Goal: Task Accomplishment & Management: Complete application form

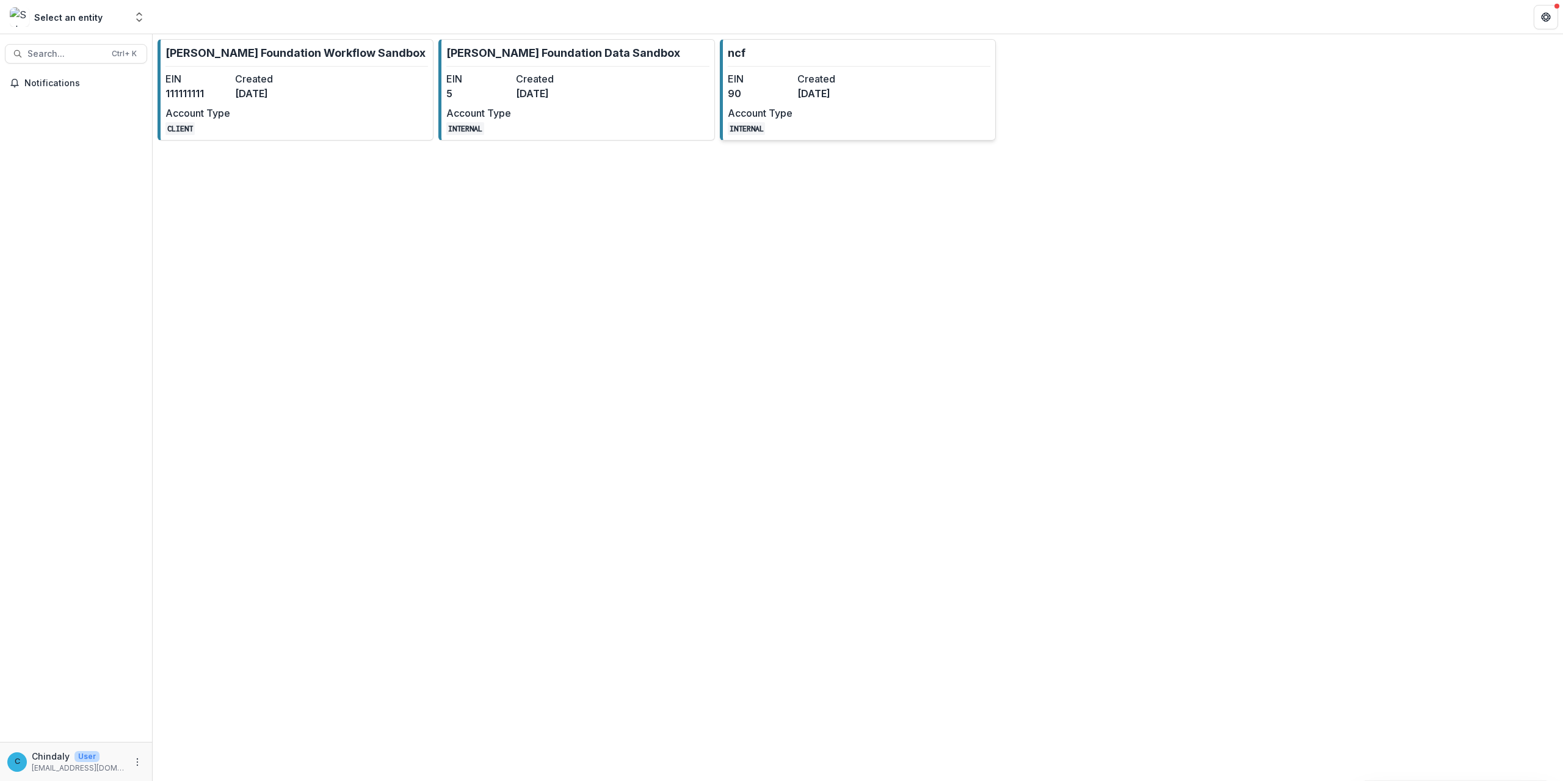
click at [838, 139] on link "ncf EIN 90 Created 3 days ago Account Type INTERNAL" at bounding box center [858, 89] width 276 height 101
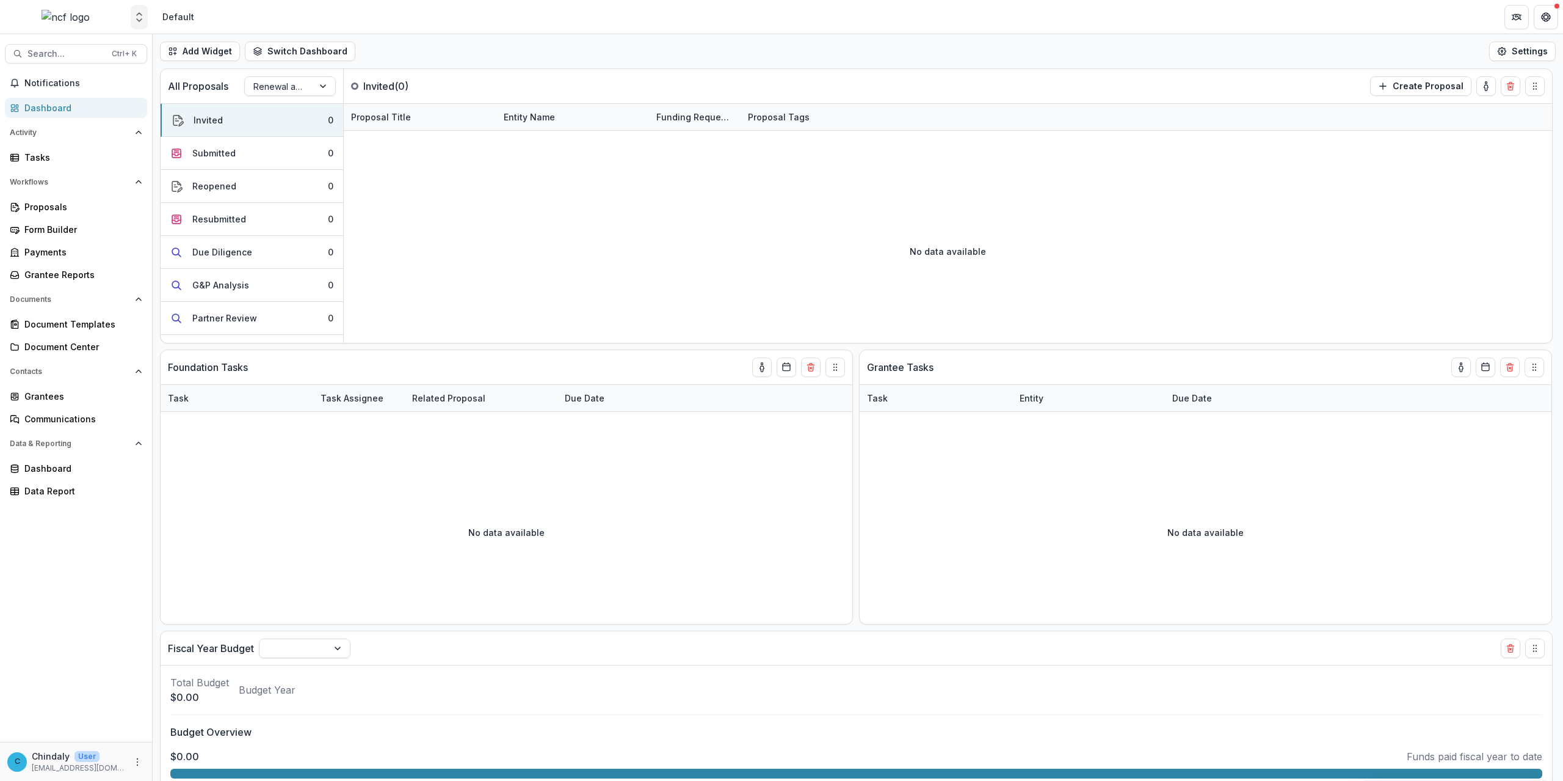
click at [135, 13] on icon "Open entity switcher" at bounding box center [139, 17] width 12 height 12
click at [94, 90] on div "[PERSON_NAME] Foundation Workflow Sandbox" at bounding box center [92, 92] width 122 height 13
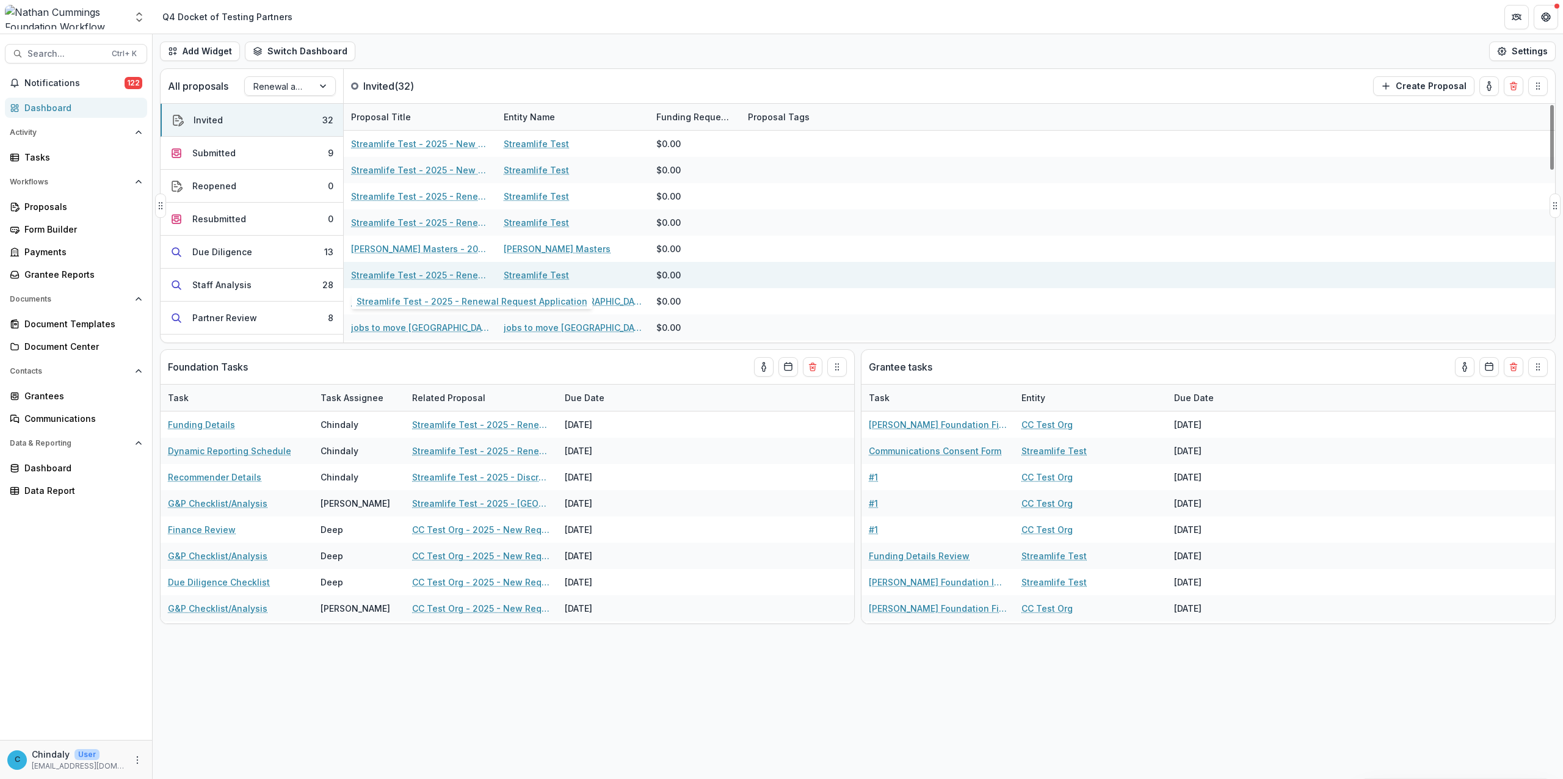
click at [464, 277] on link "Streamlife Test - 2025 - Renewal Request Application" at bounding box center [420, 275] width 138 height 13
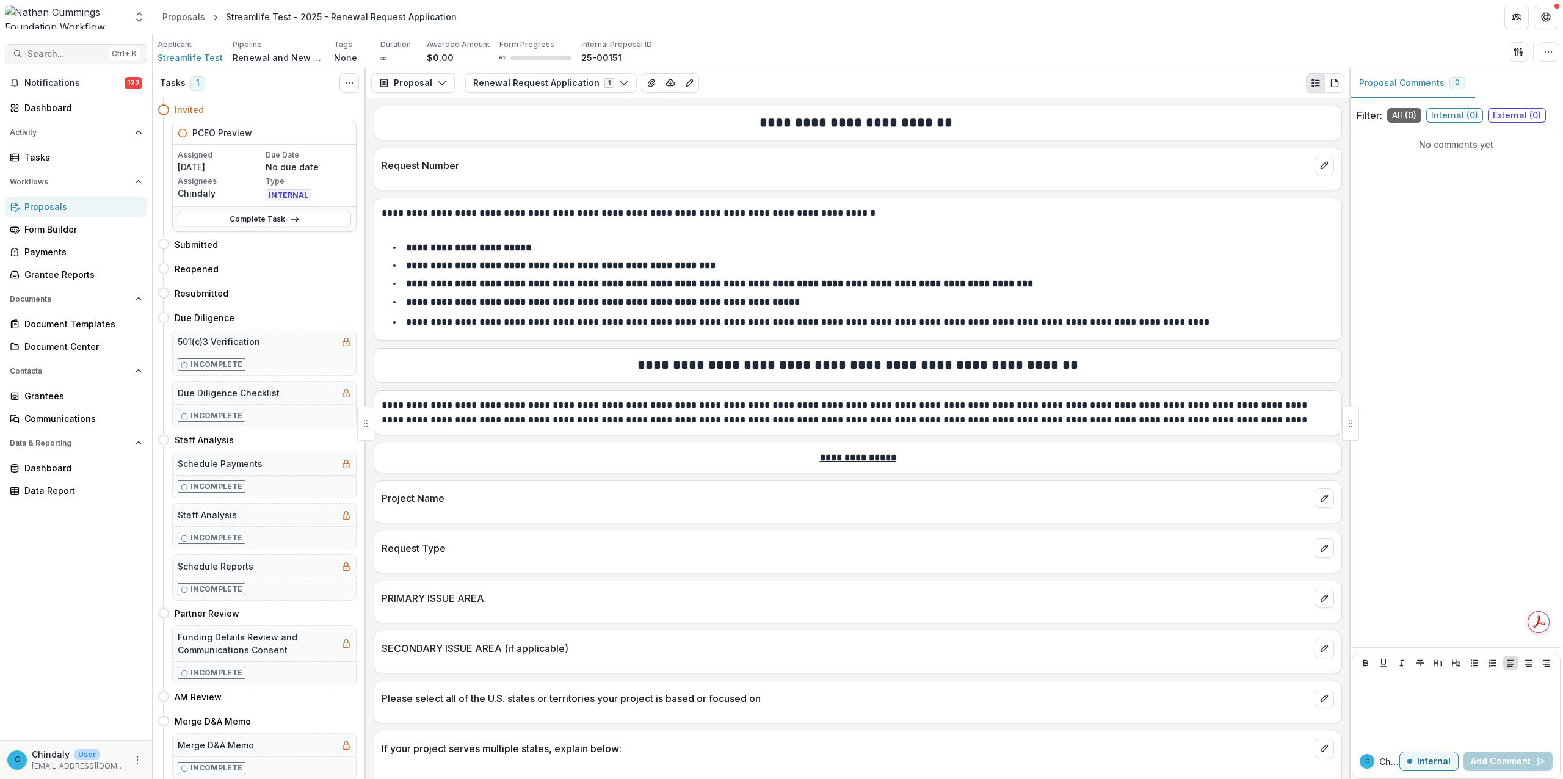
click at [64, 46] on button "Search... Ctrl + K" at bounding box center [76, 54] width 142 height 20
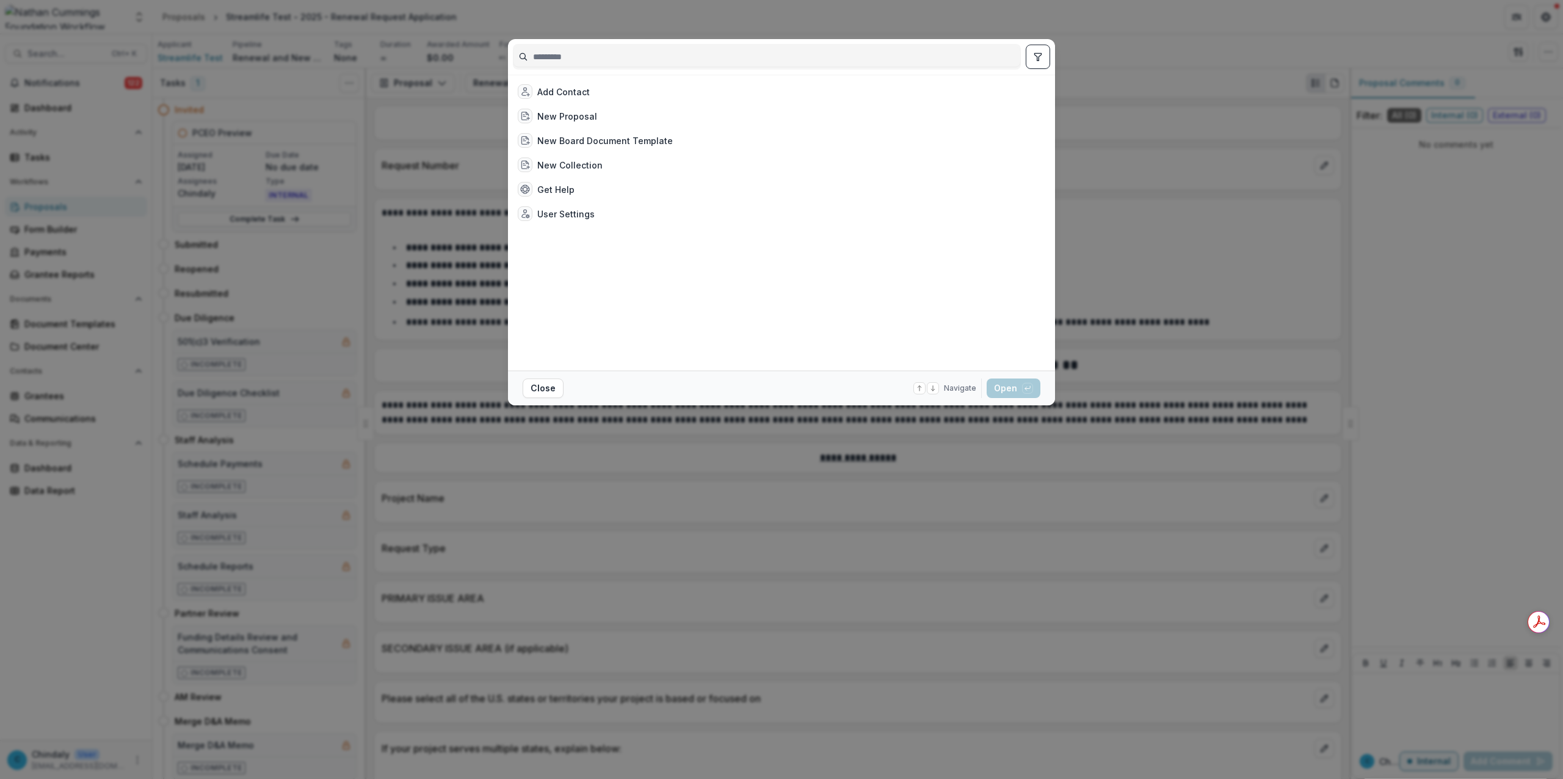
click at [625, 57] on input at bounding box center [767, 57] width 507 height 20
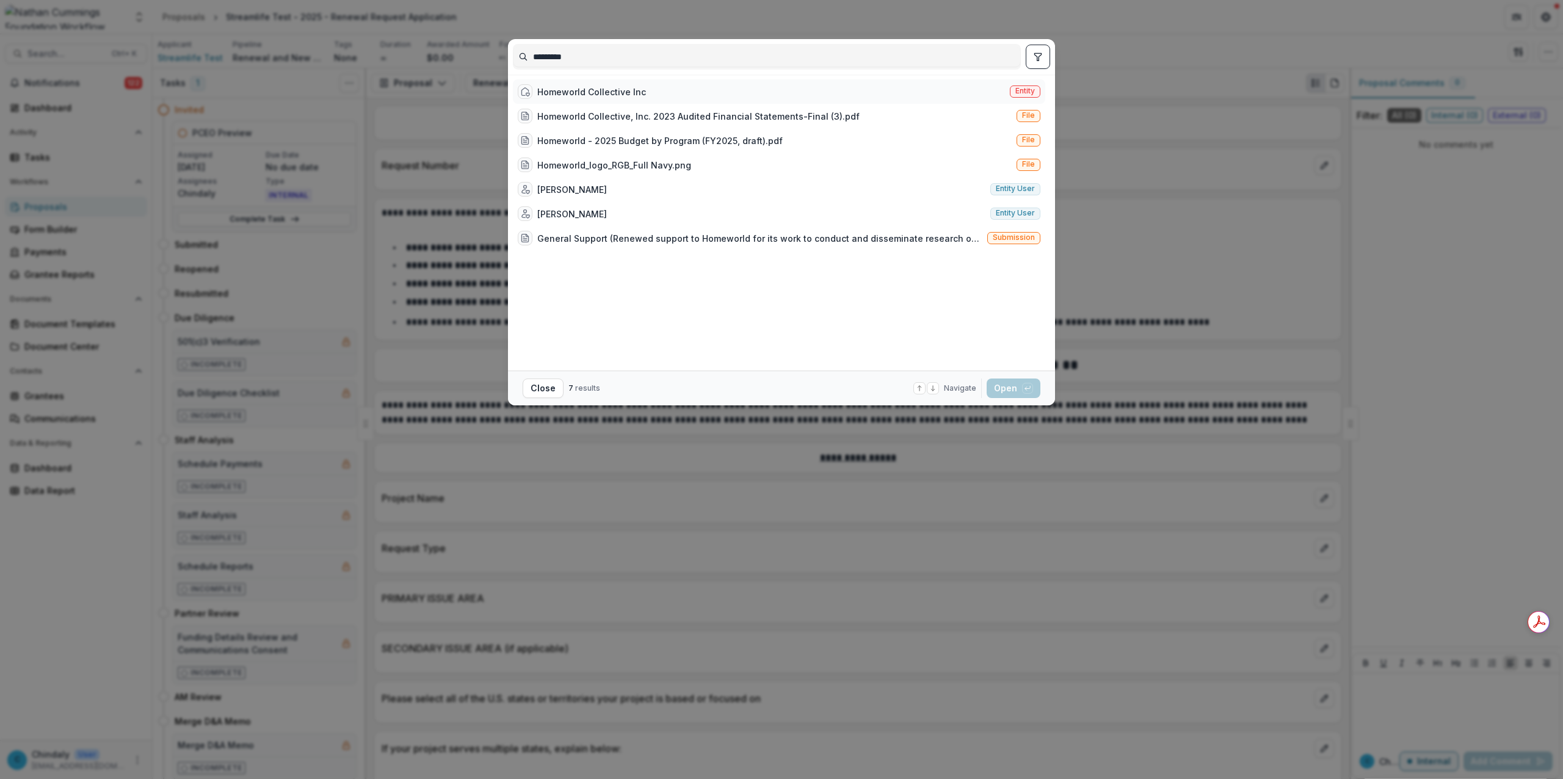
type input "*********"
click at [602, 90] on div "Homeworld Collective Inc" at bounding box center [591, 92] width 109 height 13
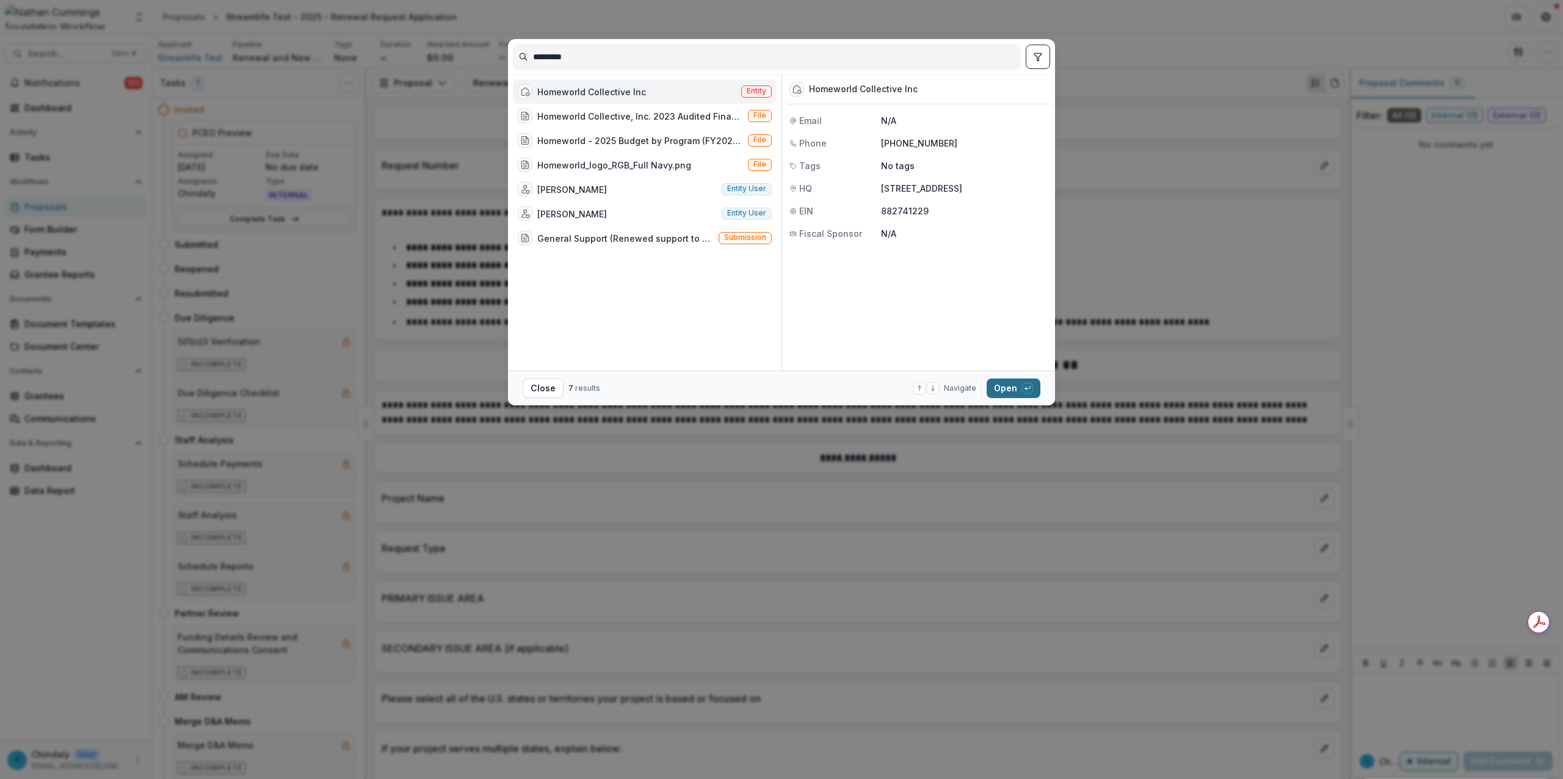
click at [1024, 389] on icon "button" at bounding box center [1027, 388] width 7 height 7
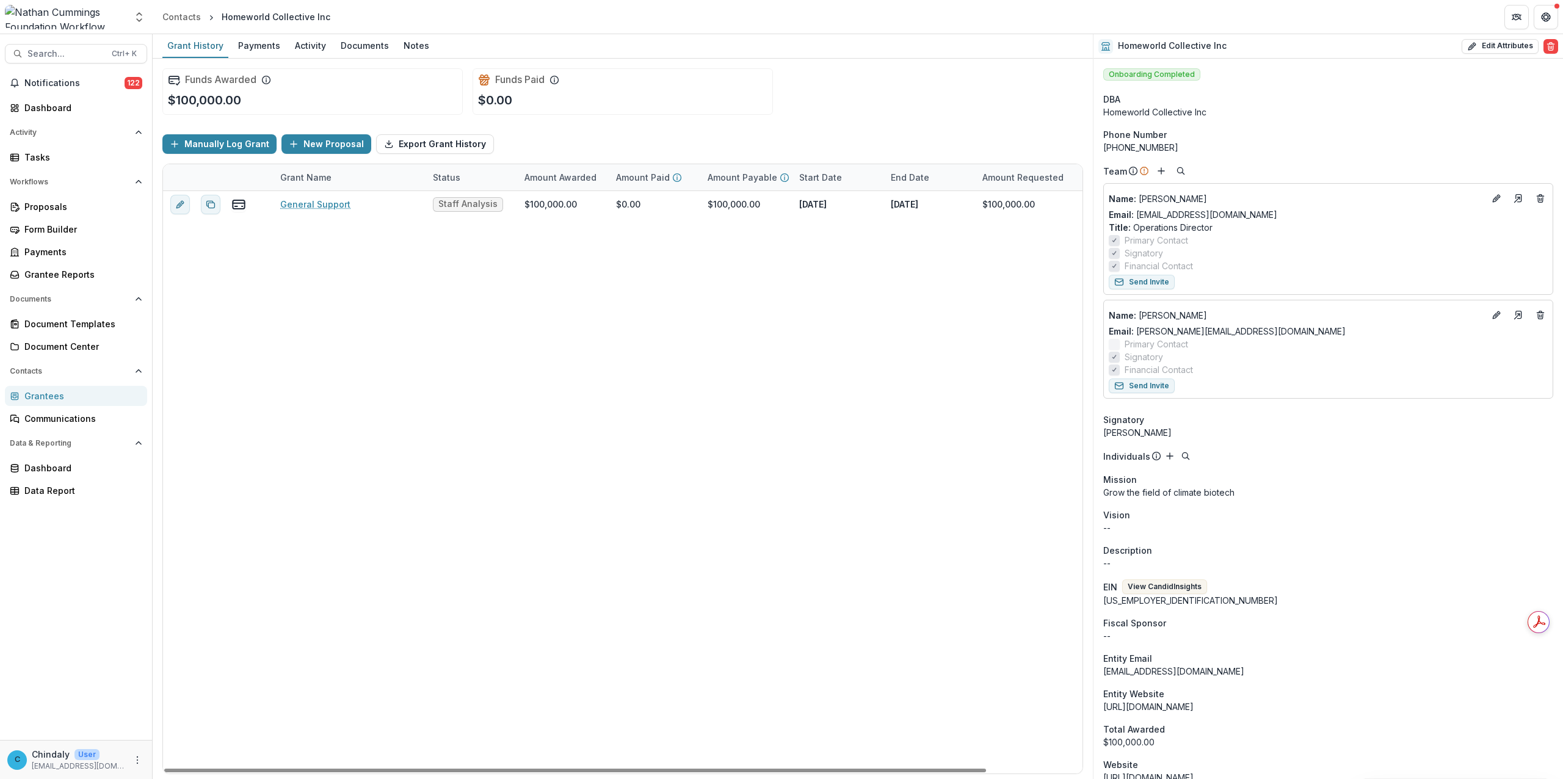
click at [661, 392] on div "General Support Staff Analysis $100,000.00 $0.00 $100,000.00 Dec 1, 2025 Nov 30…" at bounding box center [676, 482] width 1026 height 583
click at [67, 55] on span "Search..." at bounding box center [65, 54] width 77 height 10
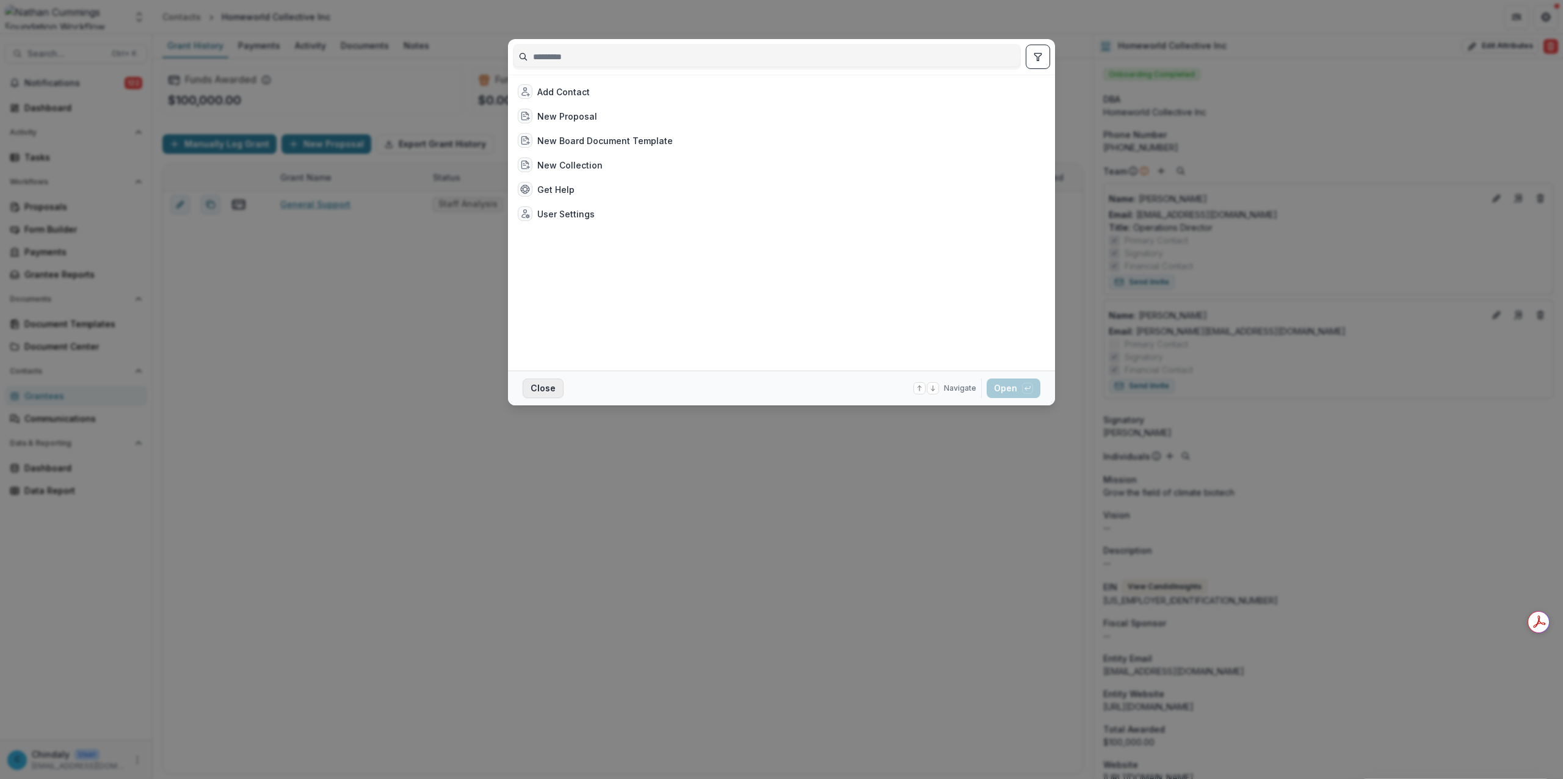
click at [531, 388] on button "Close" at bounding box center [543, 389] width 41 height 20
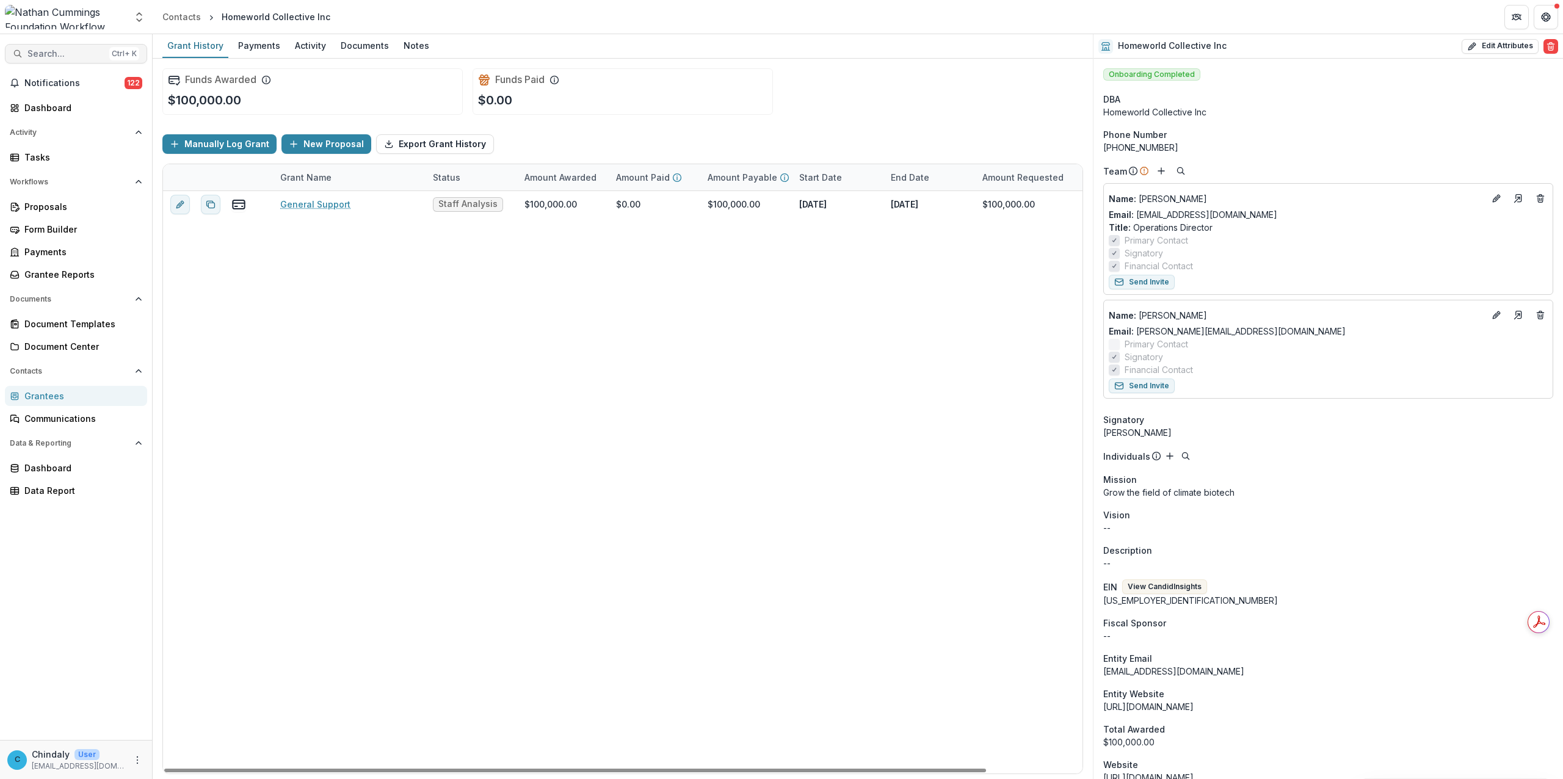
click at [84, 52] on span "Search..." at bounding box center [65, 54] width 77 height 10
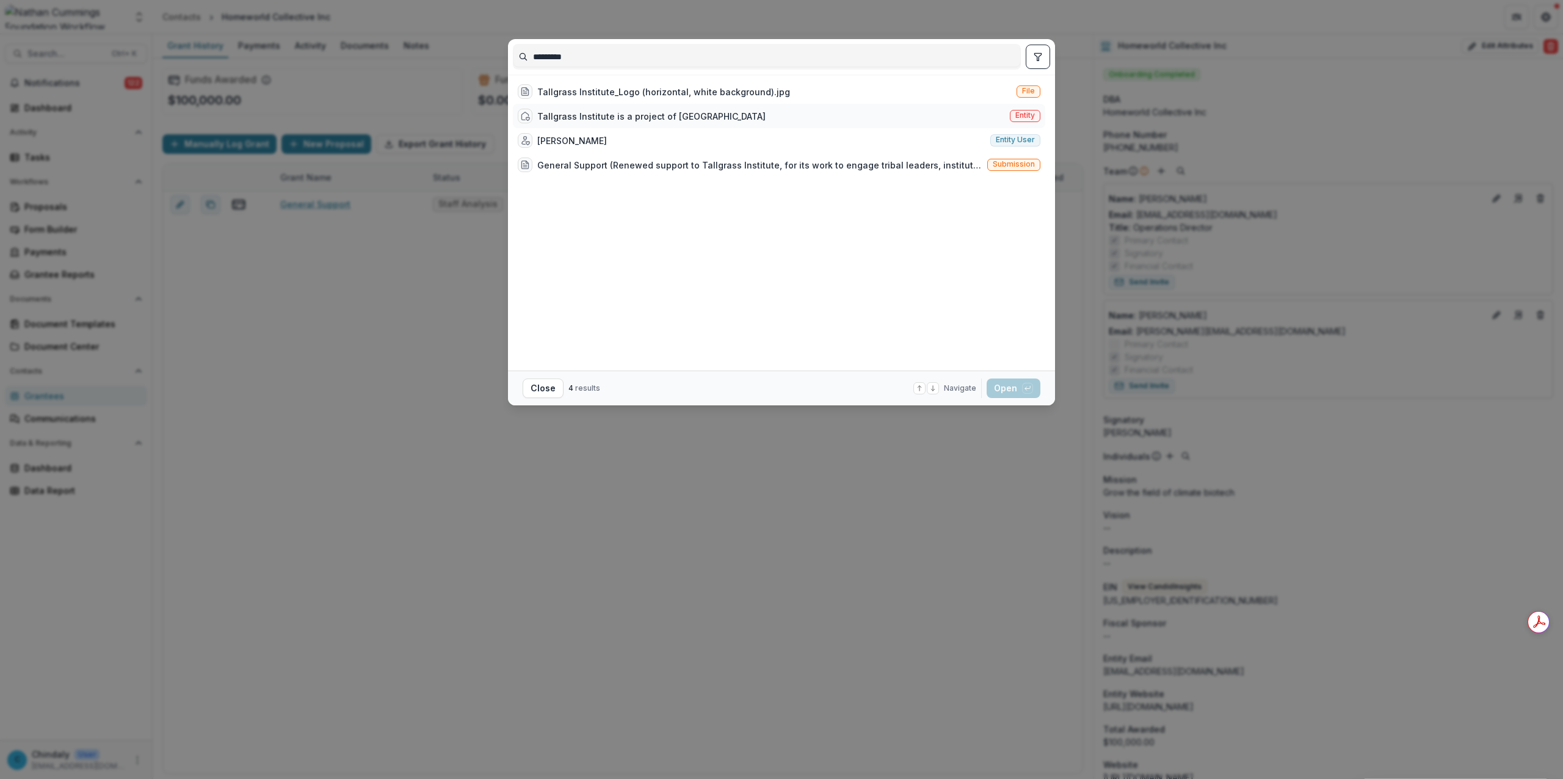
type input "*********"
click at [1013, 115] on span "Entity" at bounding box center [1025, 116] width 31 height 12
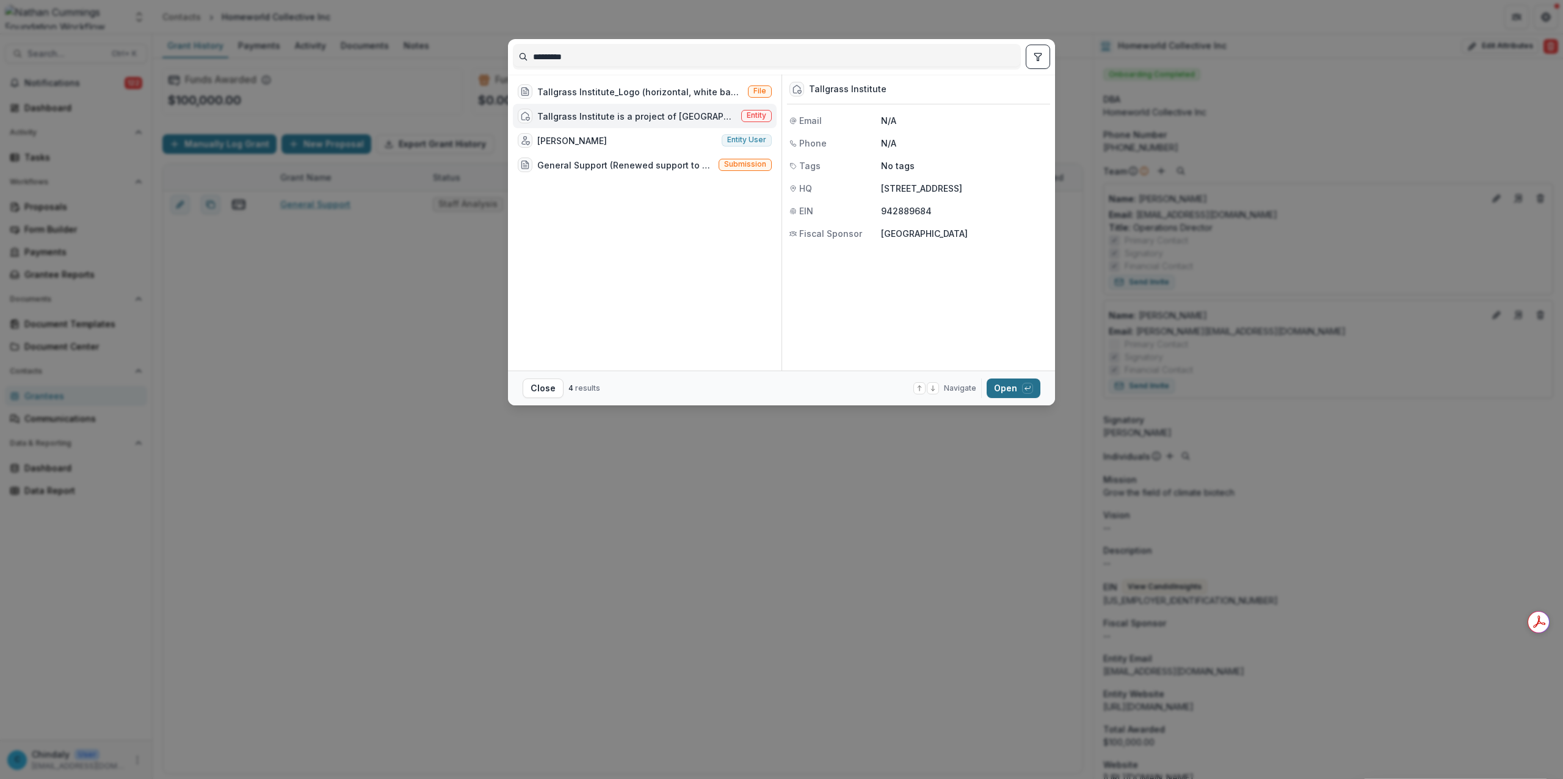
click at [1000, 391] on button "Open with enter key" at bounding box center [1014, 389] width 54 height 20
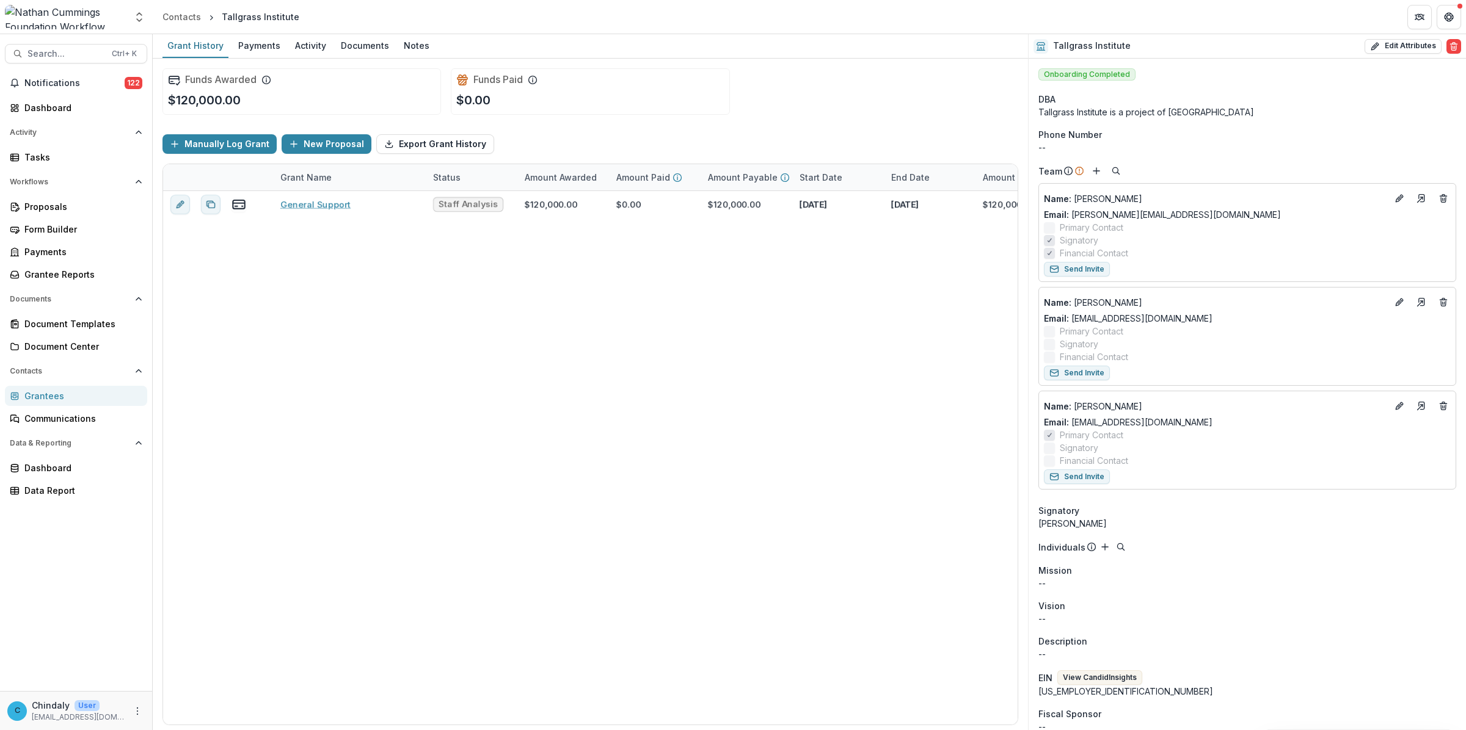
drag, startPoint x: 1562, startPoint y: 2, endPoint x: 313, endPoint y: 16, distance: 1249.0
click at [313, 16] on header "Contacts Tallgrass Institute" at bounding box center [809, 17] width 1313 height 34
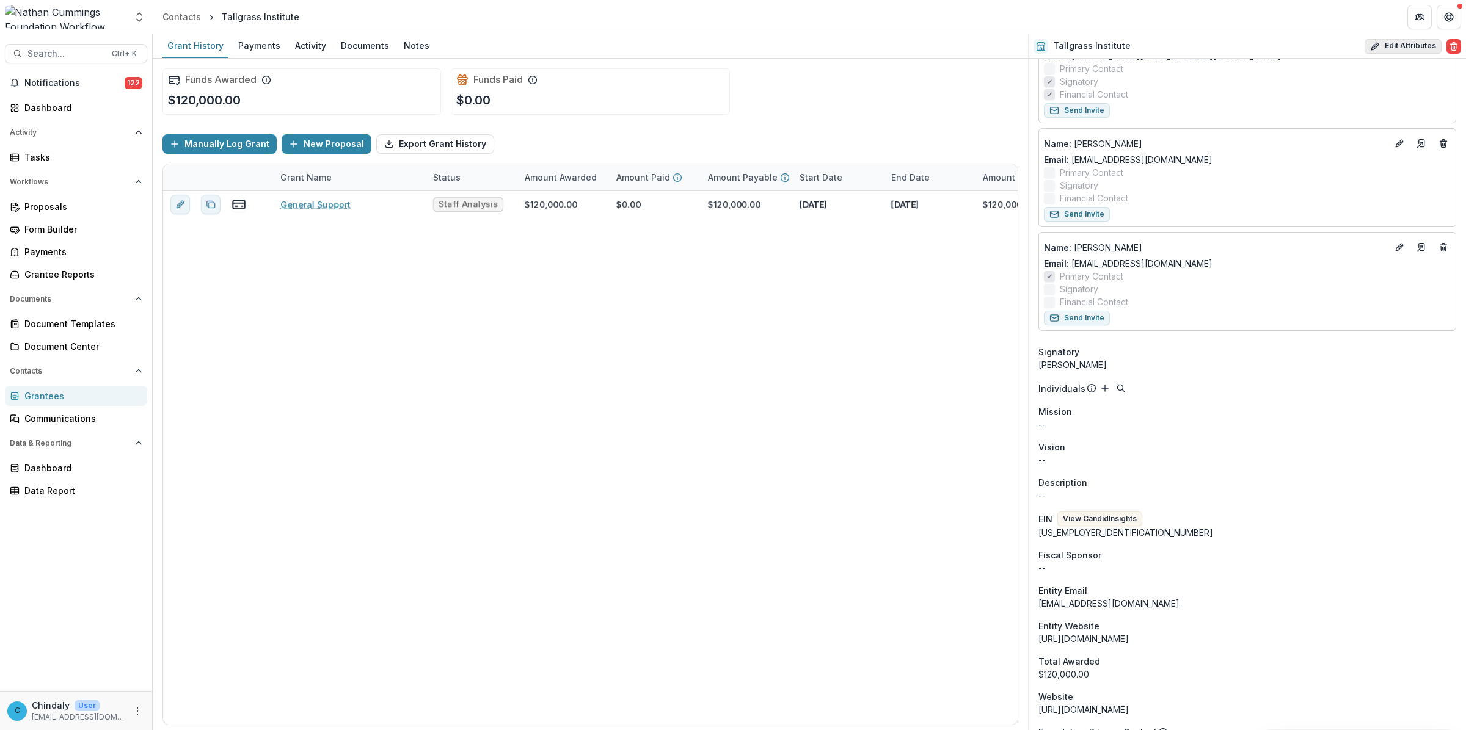
scroll to position [157, 0]
click at [1400, 46] on button "Edit Attributes" at bounding box center [1402, 46] width 77 height 15
select select "**"
select select
type input "**********"
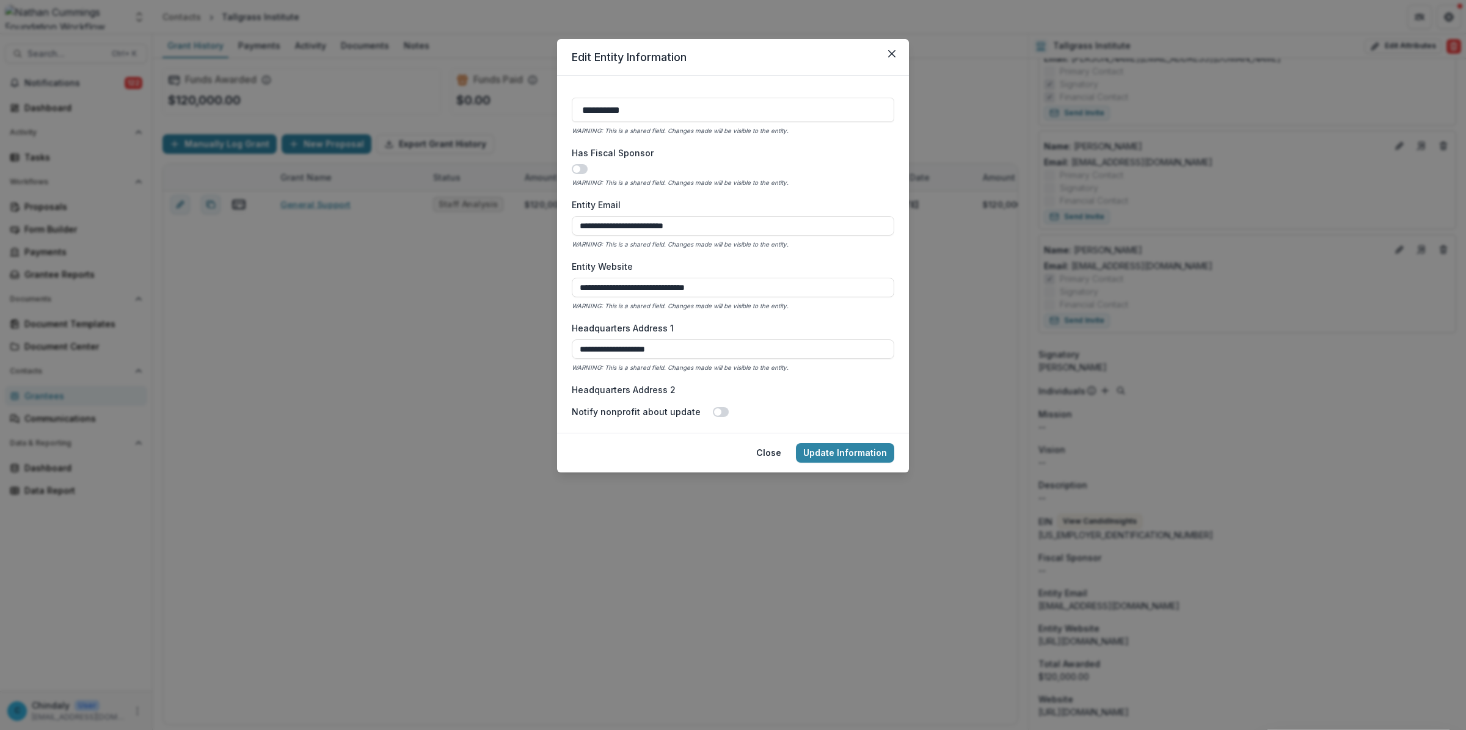
scroll to position [472, 0]
click at [581, 172] on span at bounding box center [580, 171] width 16 height 10
click at [581, 172] on span at bounding box center [582, 170] width 7 height 7
click at [581, 172] on span at bounding box center [580, 171] width 16 height 10
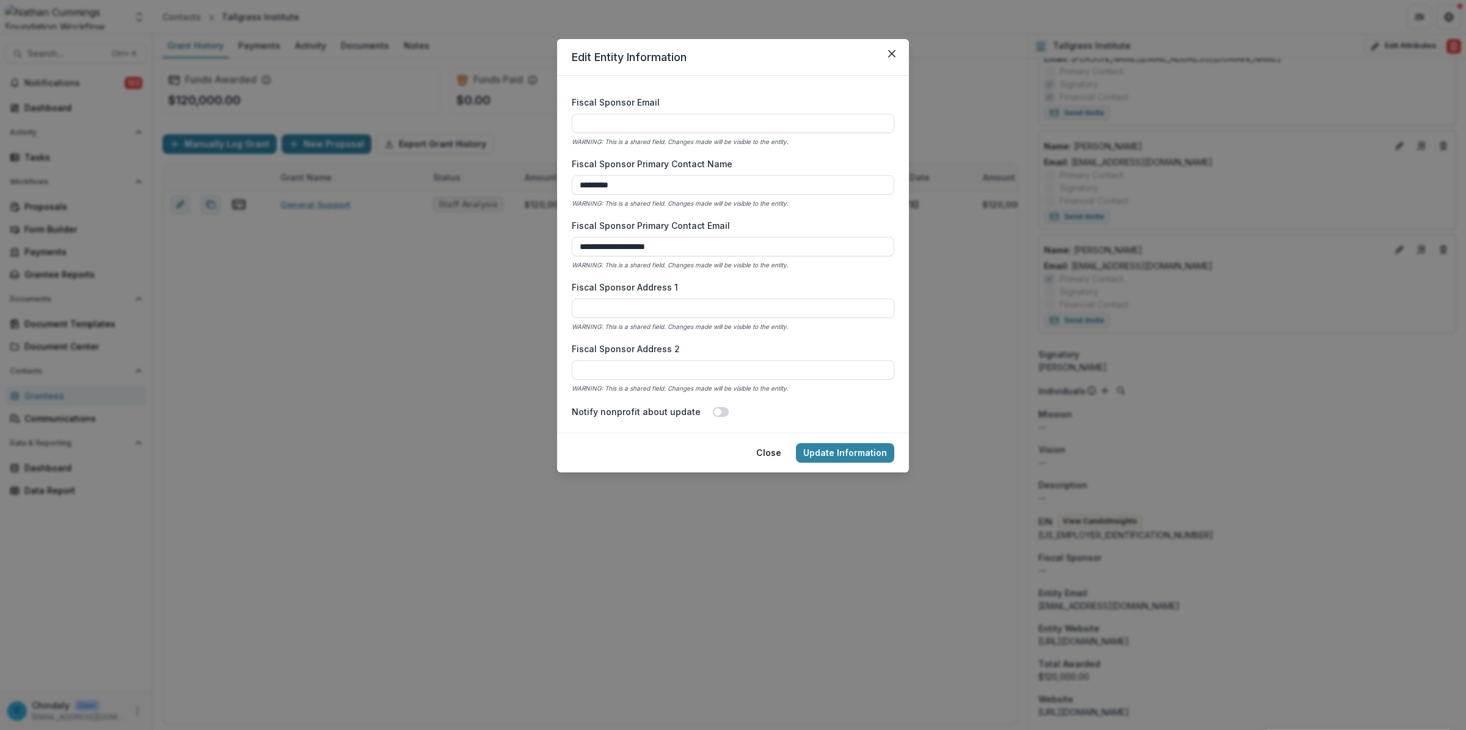
scroll to position [698, 0]
click at [646, 300] on input "Fiscal Sponsor Address 1" at bounding box center [733, 310] width 322 height 20
click at [635, 277] on div "**********" at bounding box center [733, 242] width 322 height 305
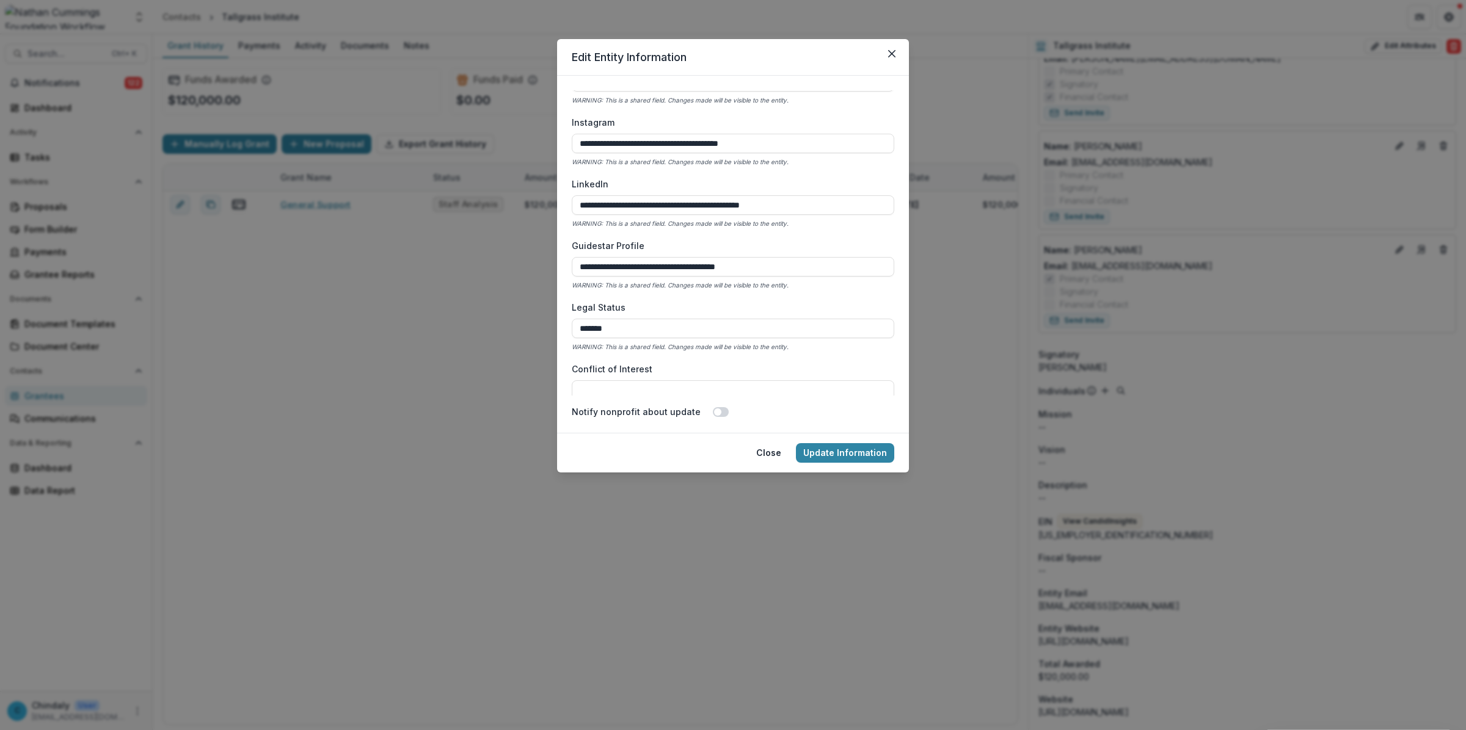
scroll to position [2223, 0]
click at [823, 459] on button "Update Information" at bounding box center [845, 453] width 98 height 20
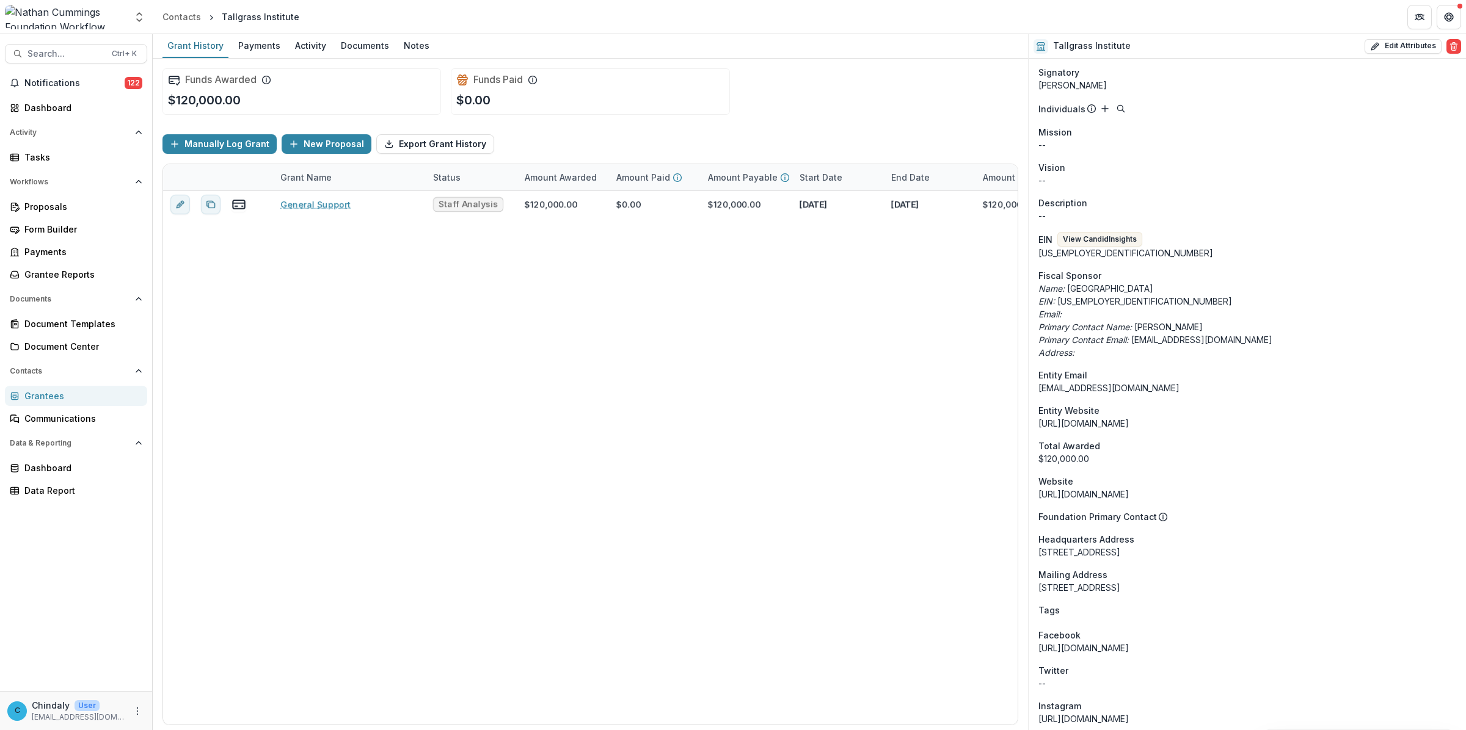
scroll to position [440, 0]
click at [1116, 547] on div "[STREET_ADDRESS]" at bounding box center [1247, 551] width 418 height 13
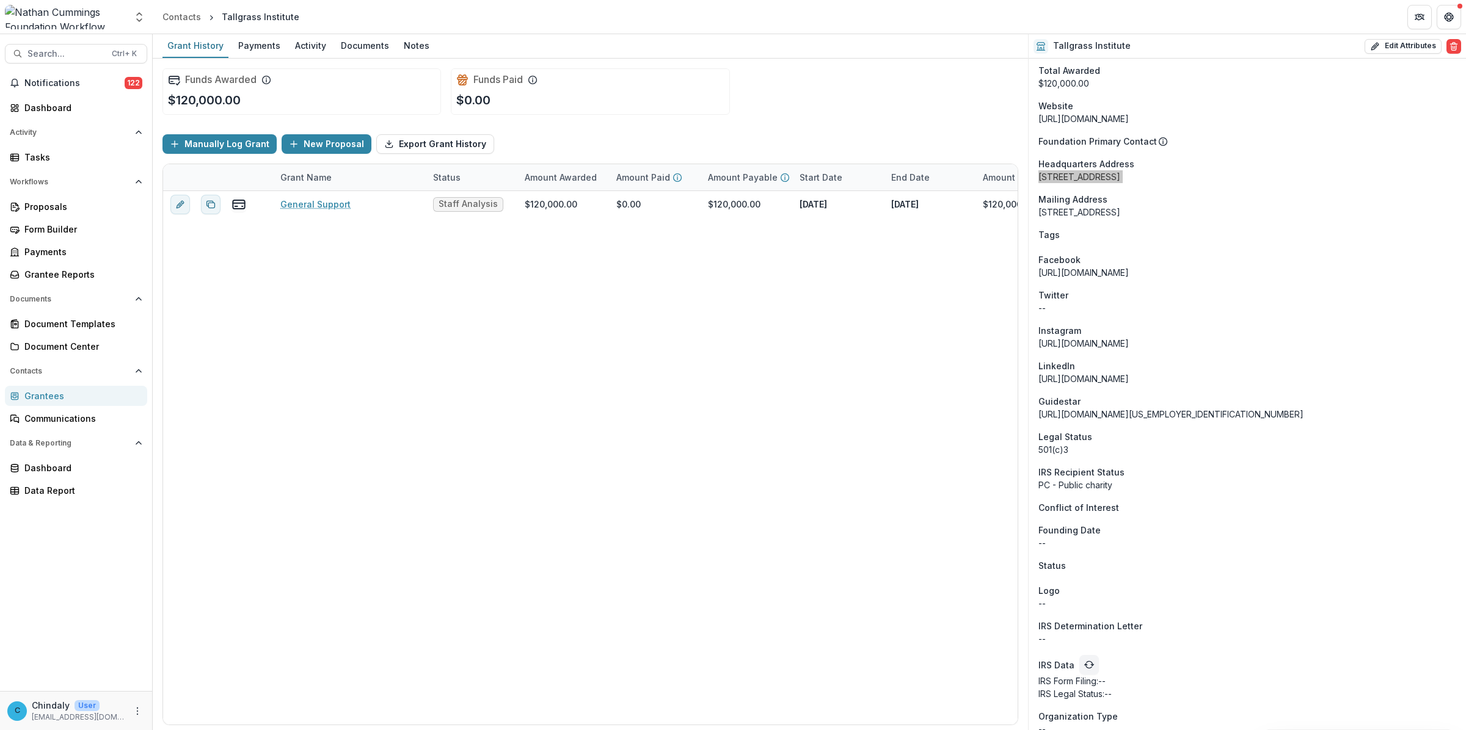
scroll to position [829, 0]
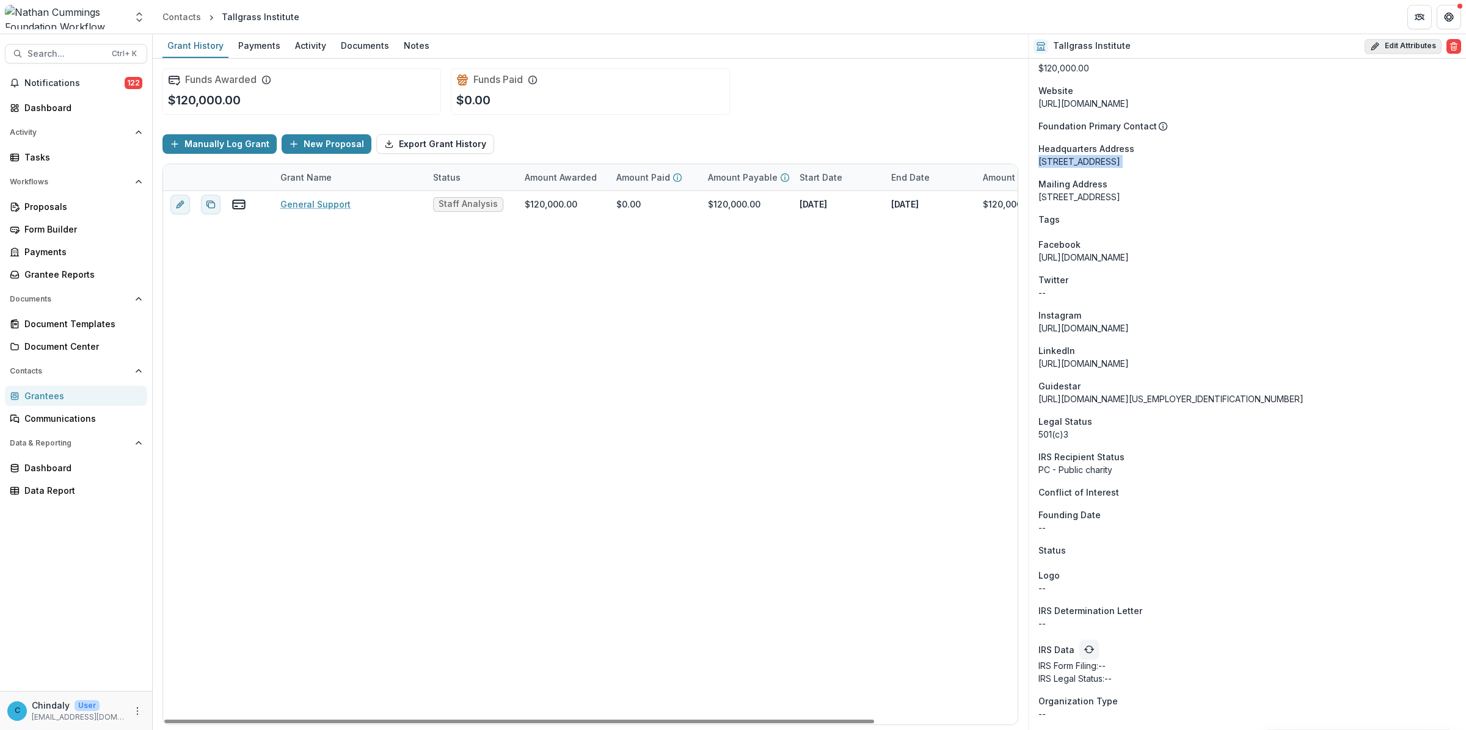
click at [1394, 46] on button "Edit Attributes" at bounding box center [1402, 46] width 77 height 15
select select "**"
select select
type input "**********"
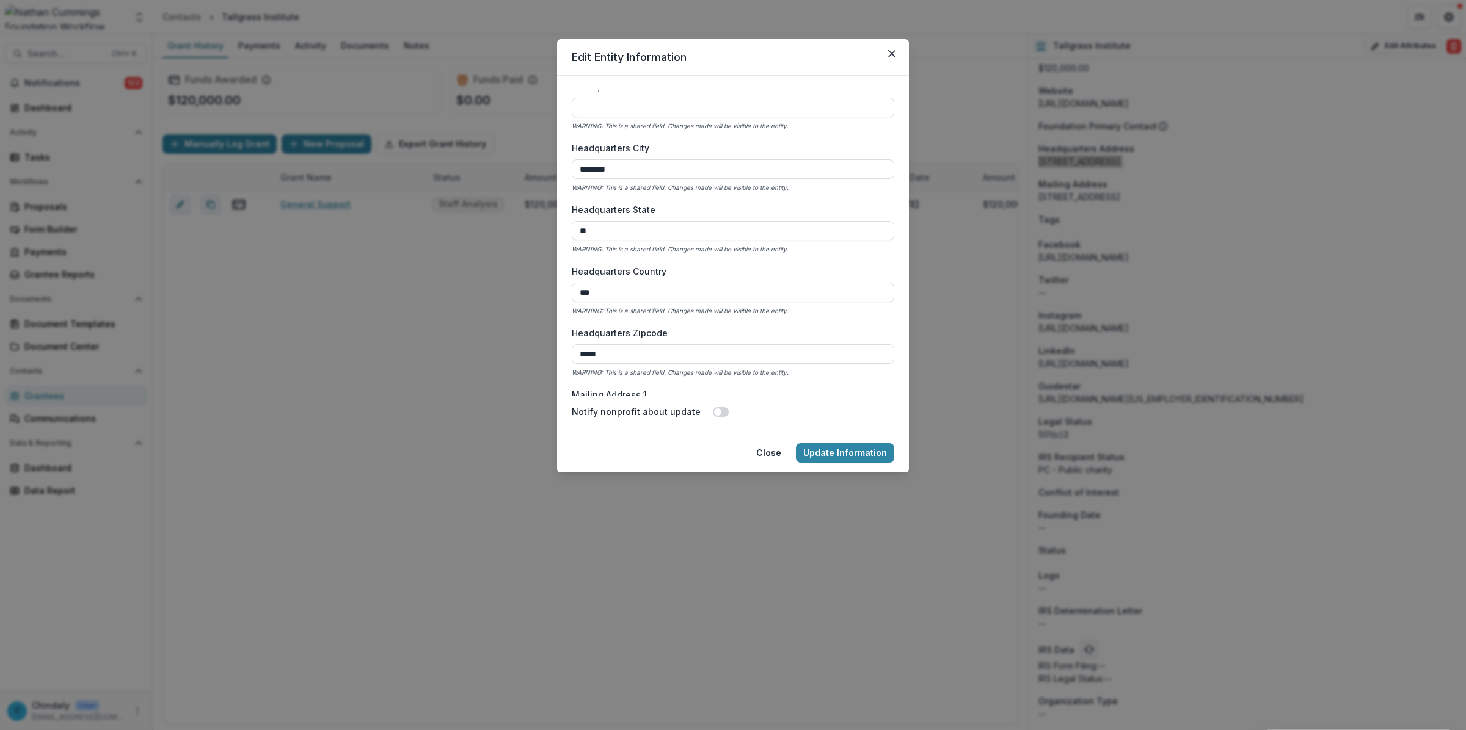
scroll to position [1532, 0]
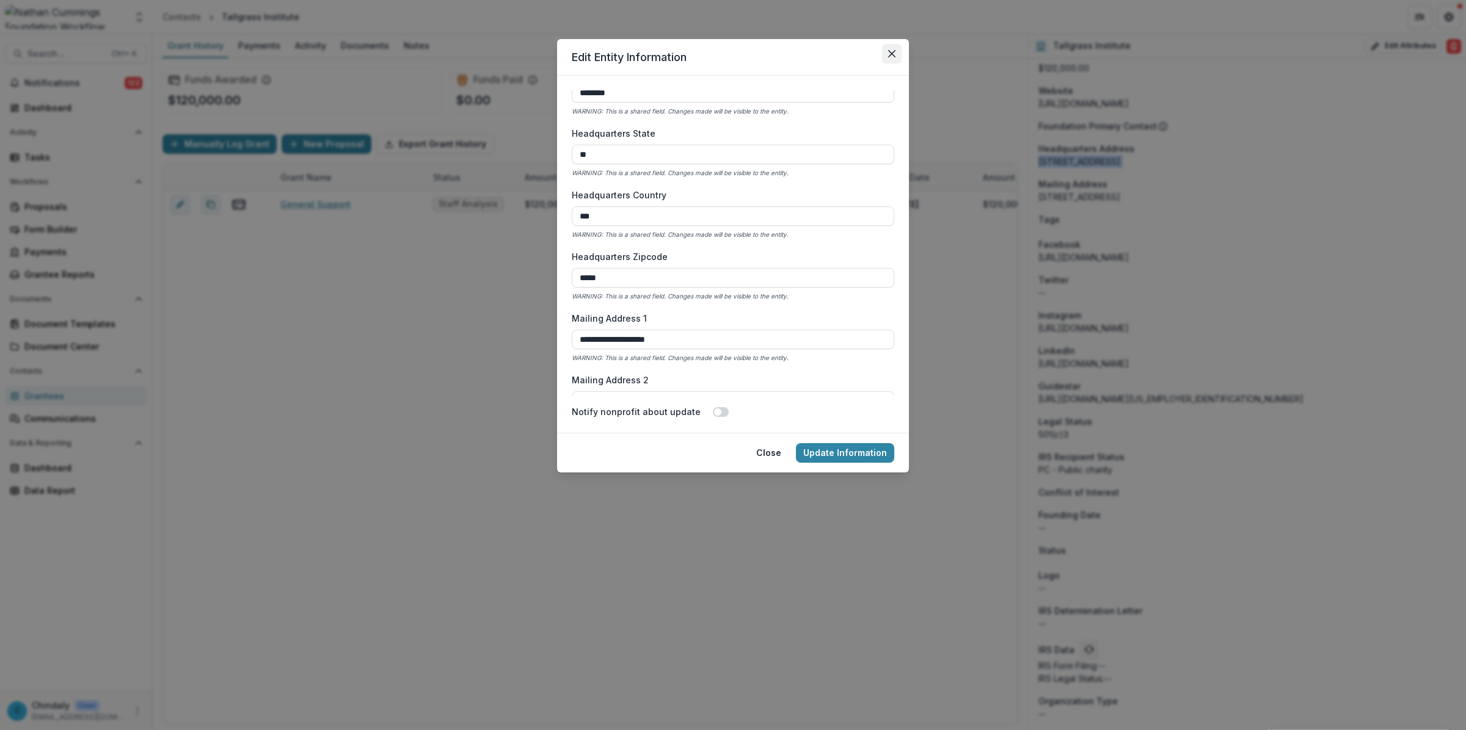
click at [890, 54] on icon "Close" at bounding box center [891, 53] width 7 height 7
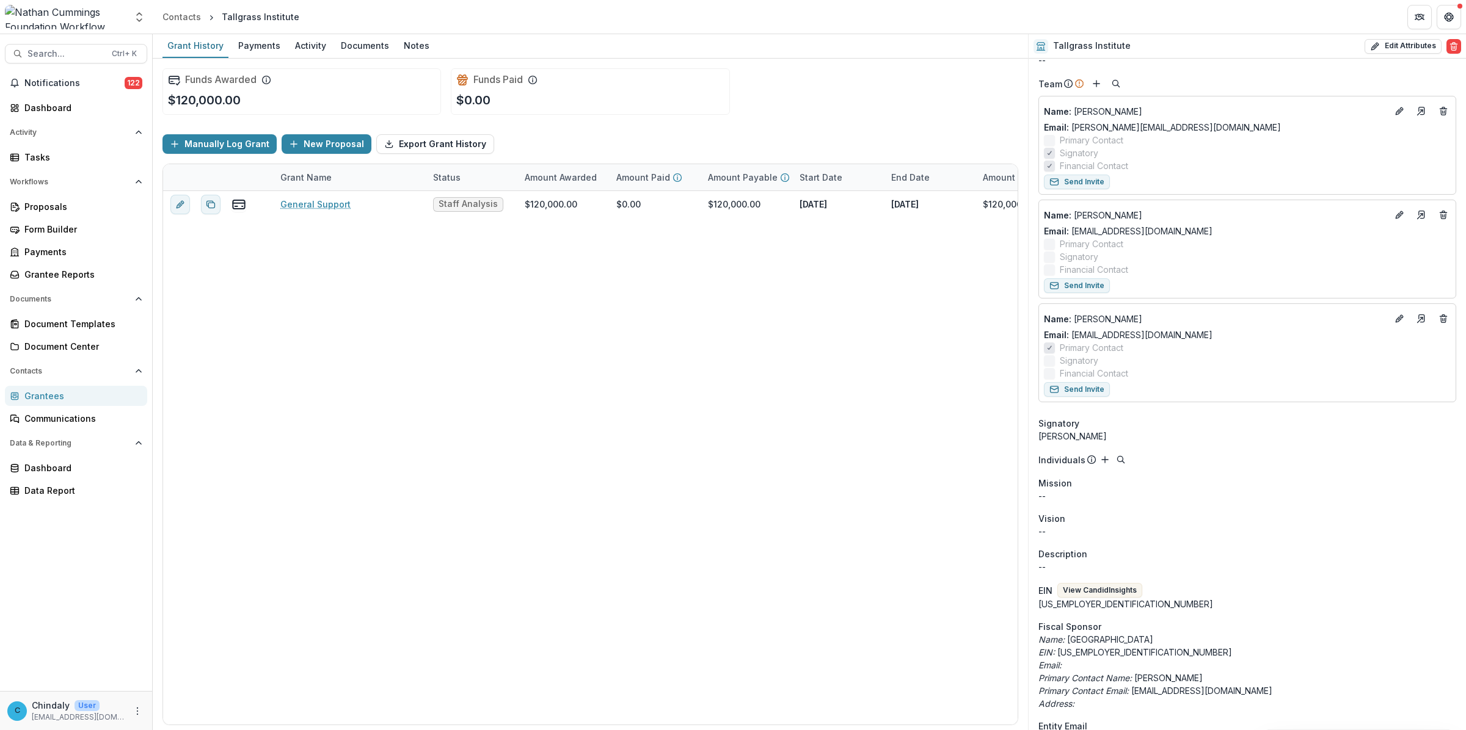
scroll to position [0, 0]
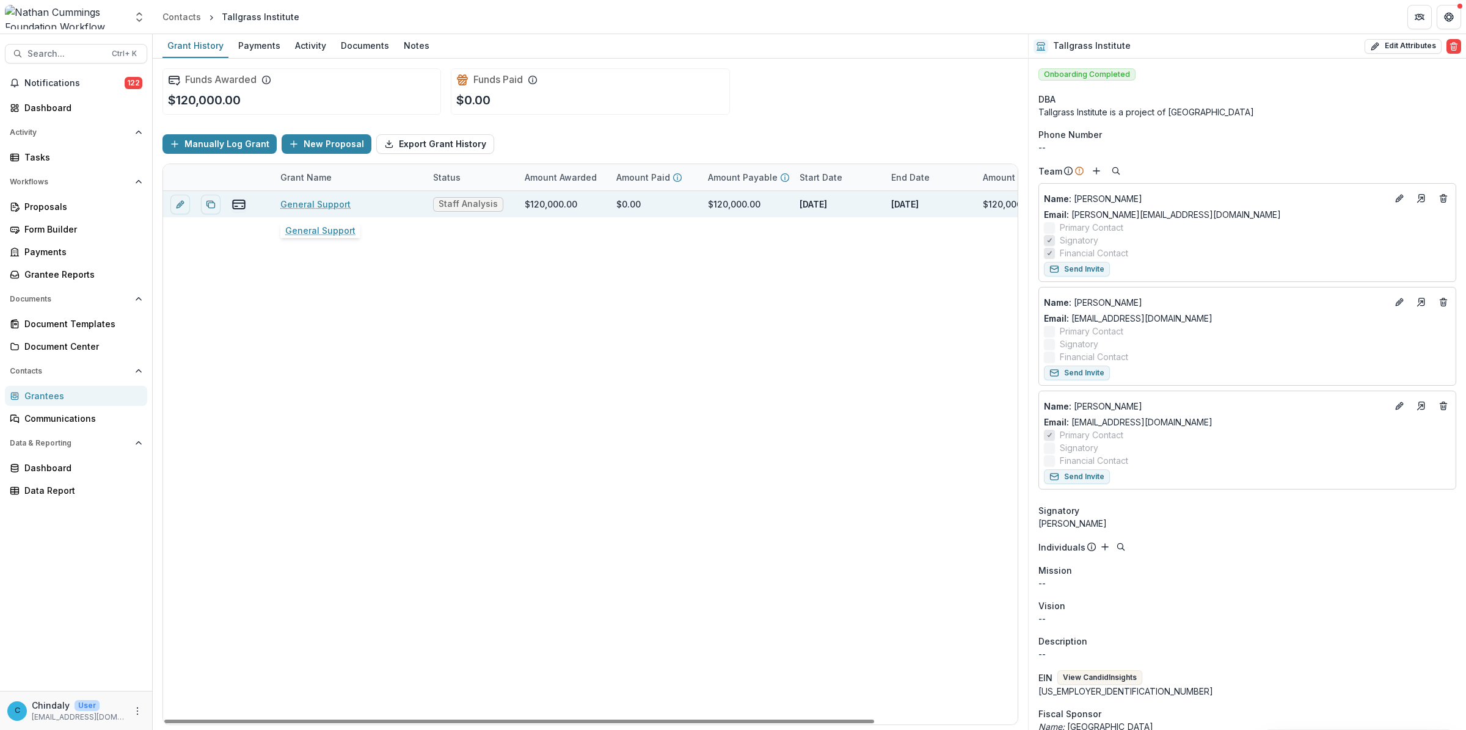
click at [331, 202] on link "General Support" at bounding box center [315, 204] width 70 height 13
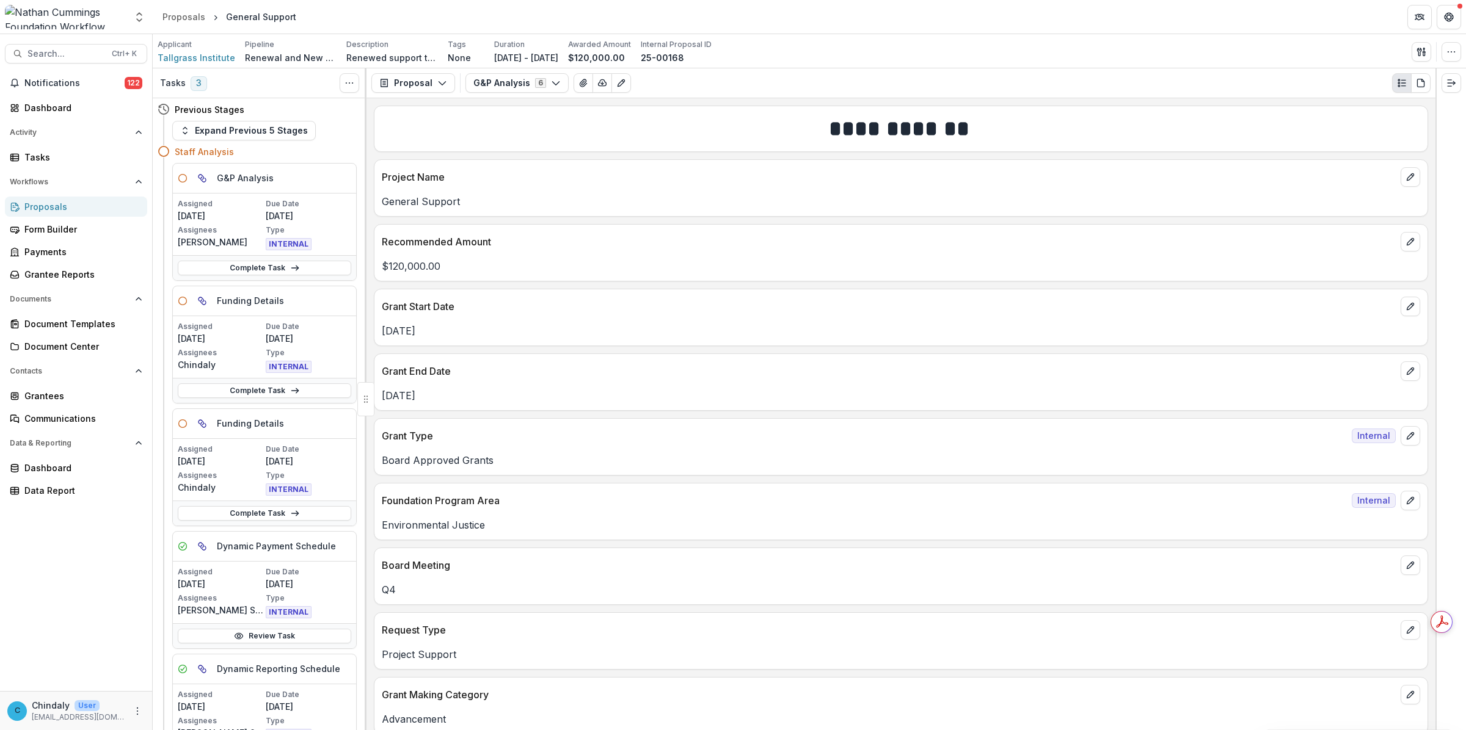
click at [359, 11] on header "Proposals General Support" at bounding box center [809, 17] width 1313 height 34
click at [1451, 78] on icon "Expand right" at bounding box center [1451, 83] width 10 height 10
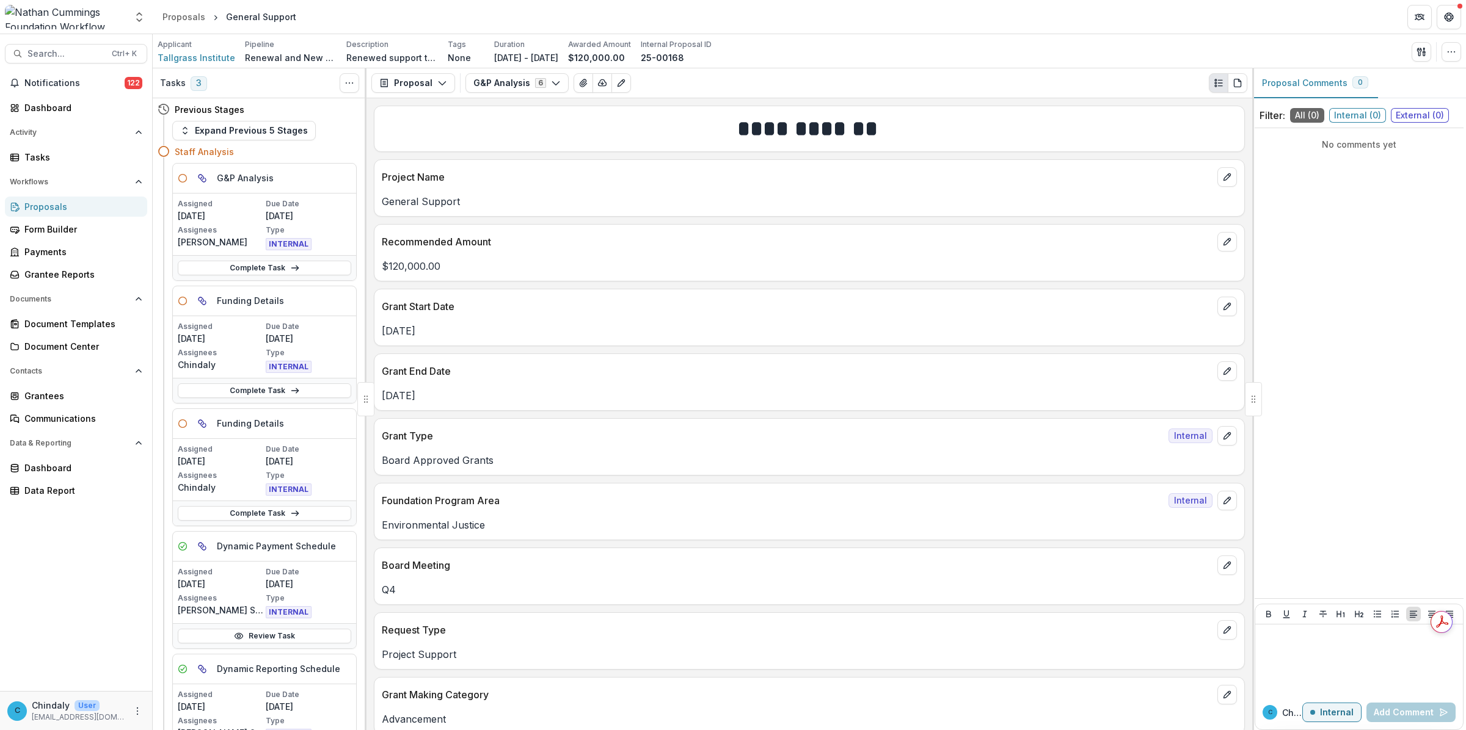
click at [1424, 114] on span "External ( 0 )" at bounding box center [1420, 115] width 58 height 15
click at [512, 86] on button "G&P Analysis 6" at bounding box center [516, 83] width 103 height 20
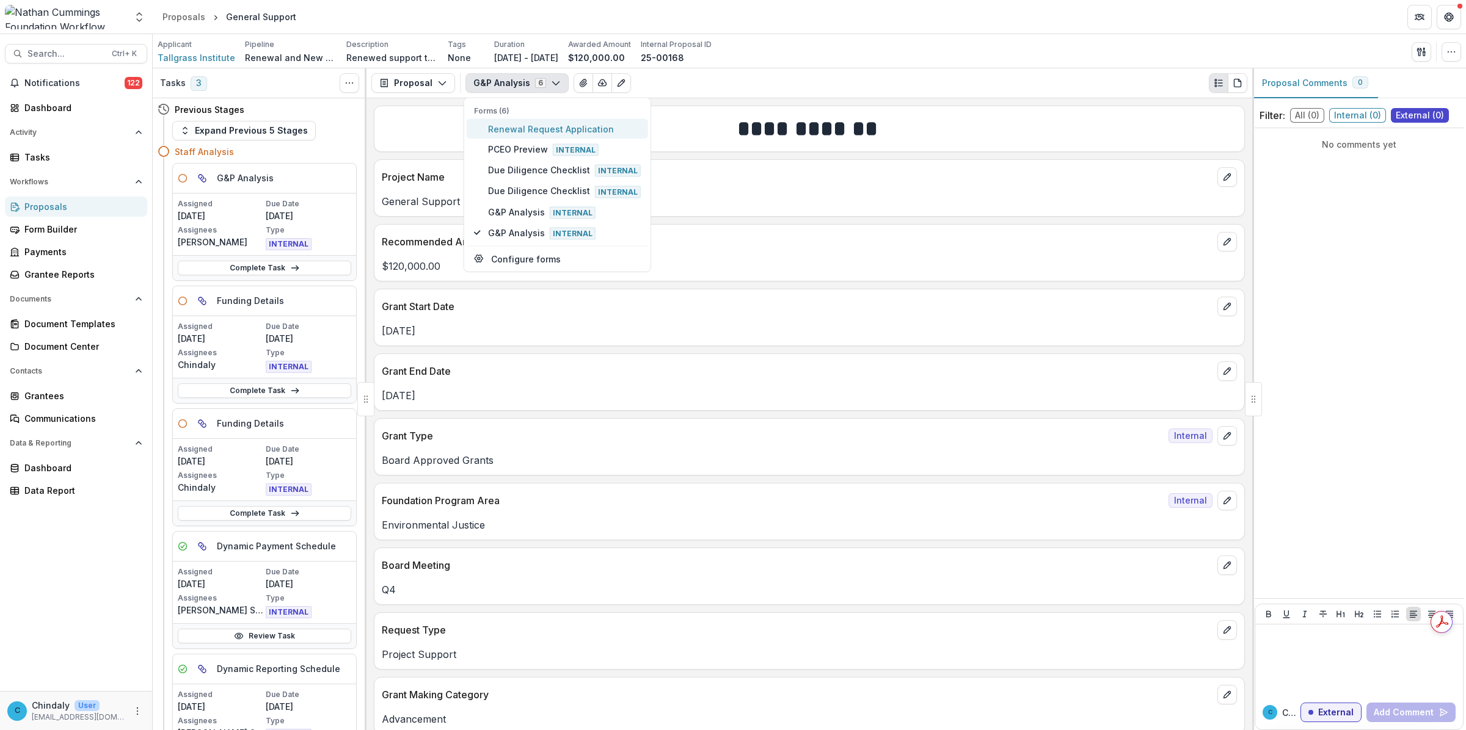
click at [519, 129] on span "Renewal Request Application" at bounding box center [564, 128] width 153 height 13
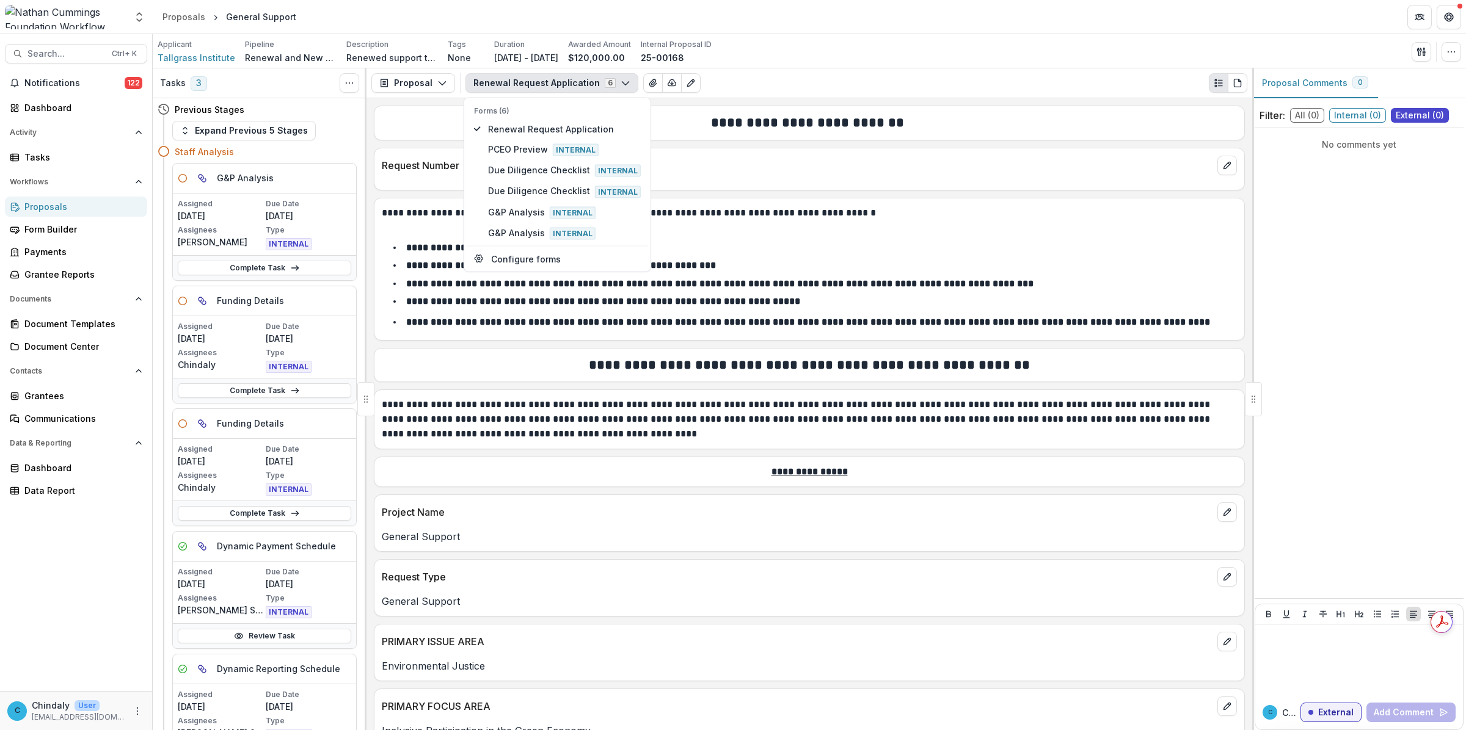
click at [454, 432] on p "**********" at bounding box center [808, 420] width 852 height 44
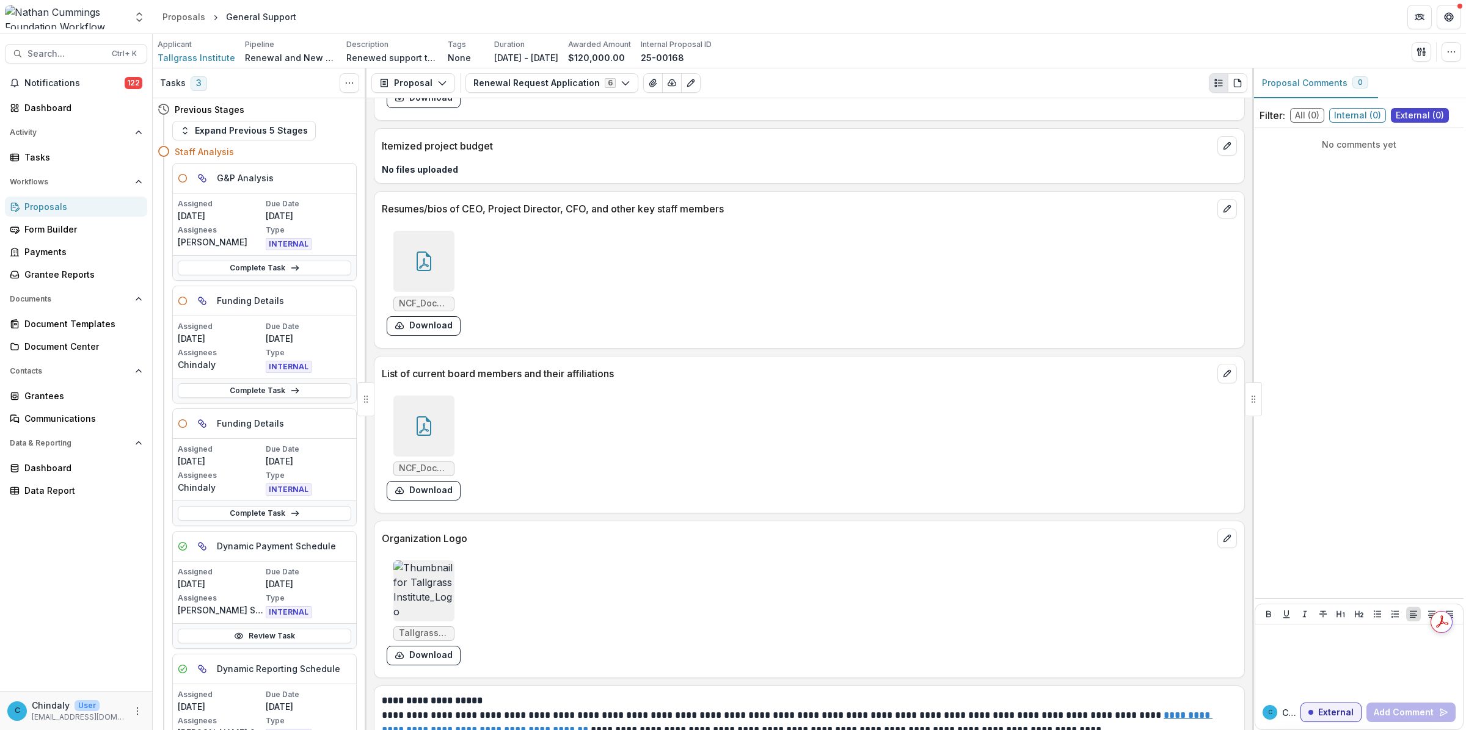
scroll to position [6444, 0]
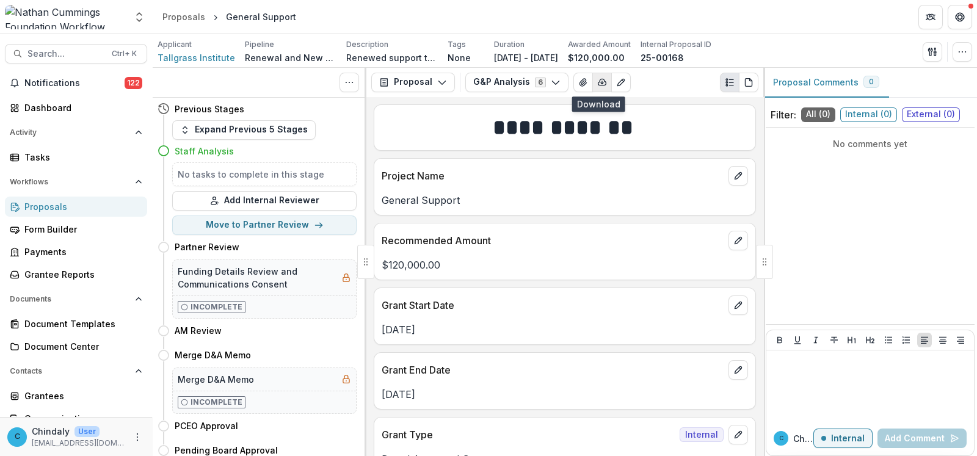
click at [597, 86] on icon "button" at bounding box center [602, 83] width 10 height 10
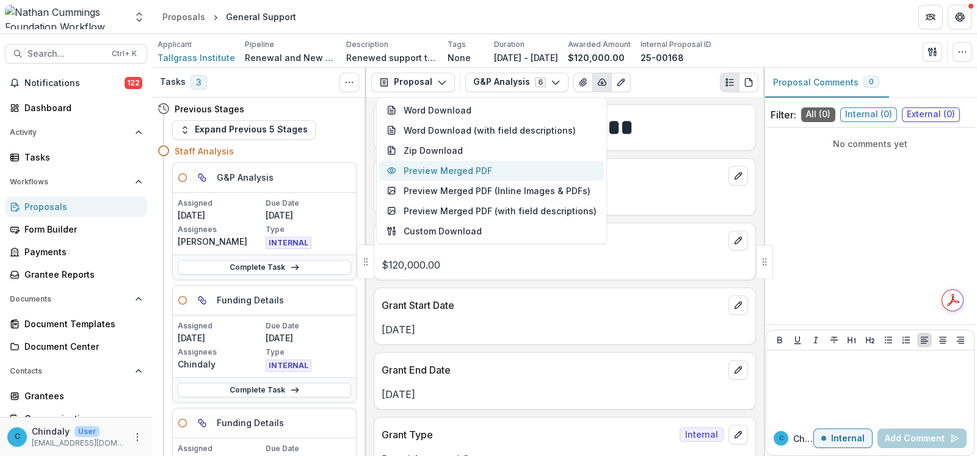
click at [482, 166] on button "Preview Merged PDF" at bounding box center [491, 171] width 225 height 20
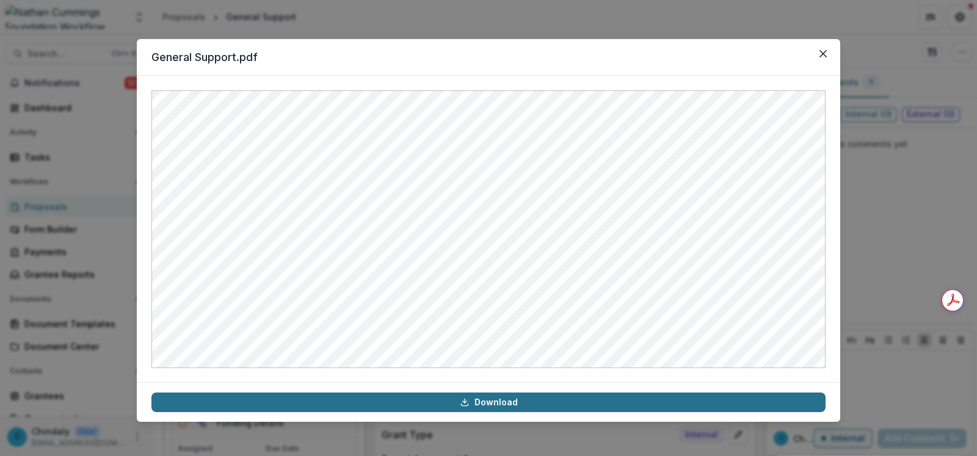
click at [482, 407] on link "Download" at bounding box center [488, 403] width 674 height 20
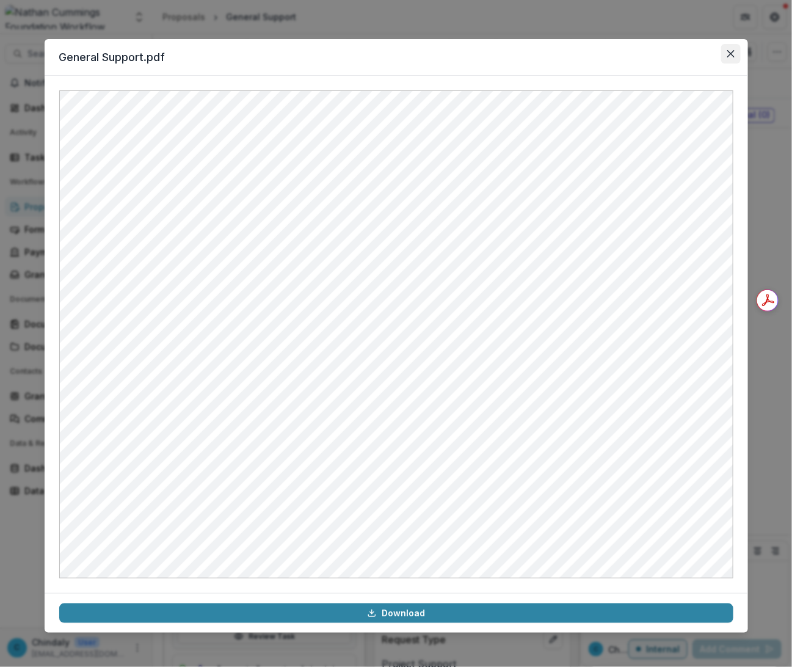
click at [729, 49] on button "Close" at bounding box center [731, 54] width 20 height 20
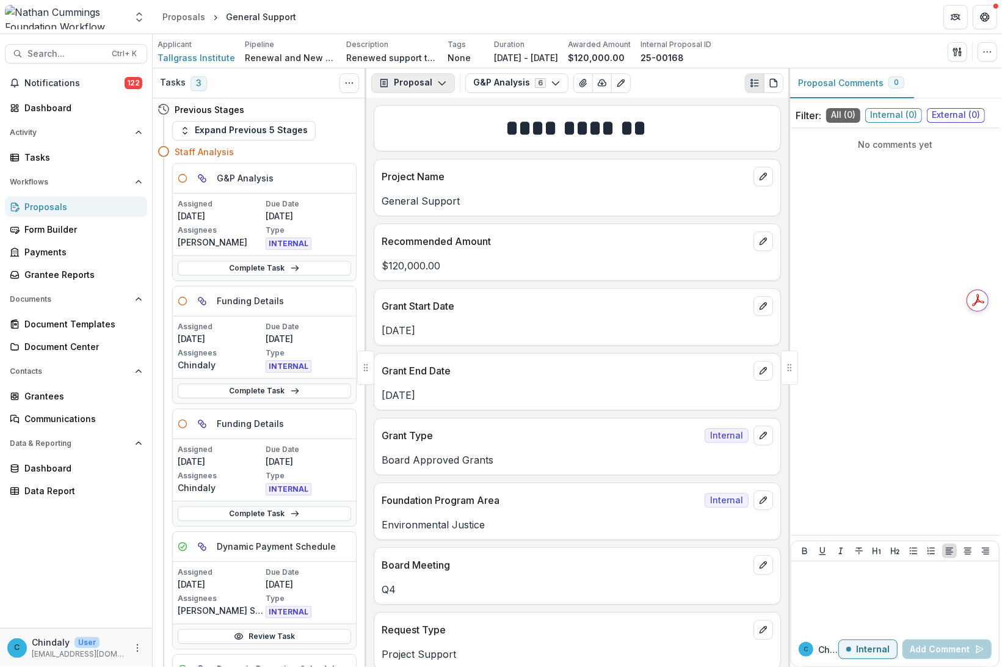
click at [453, 82] on button "Proposal" at bounding box center [413, 83] width 84 height 20
click at [511, 81] on button "G&P Analysis 6" at bounding box center [516, 83] width 103 height 20
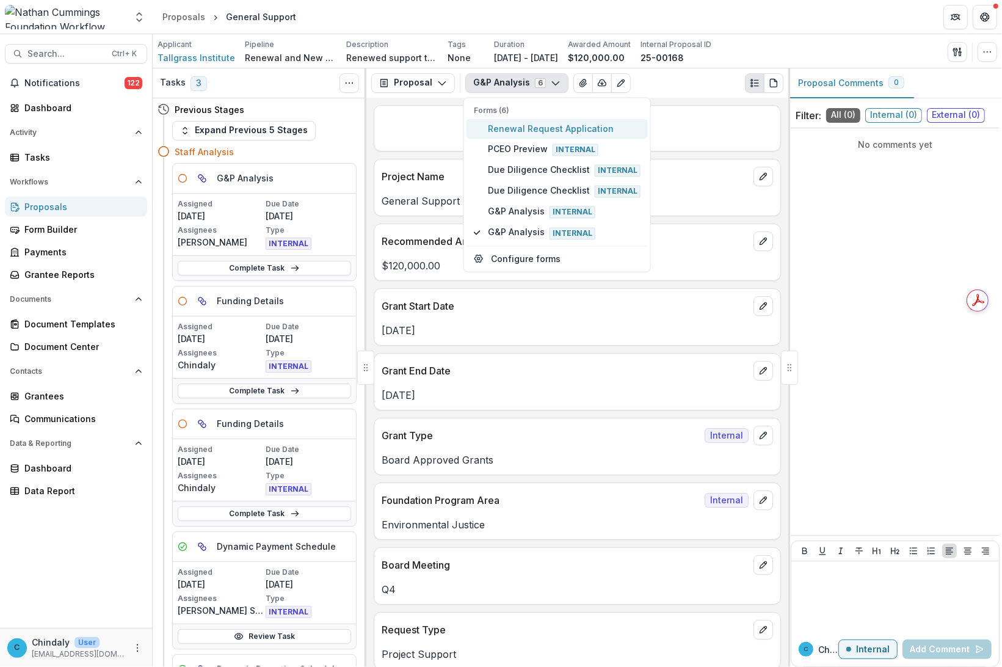
click at [508, 133] on span "Renewal Request Application" at bounding box center [564, 128] width 153 height 13
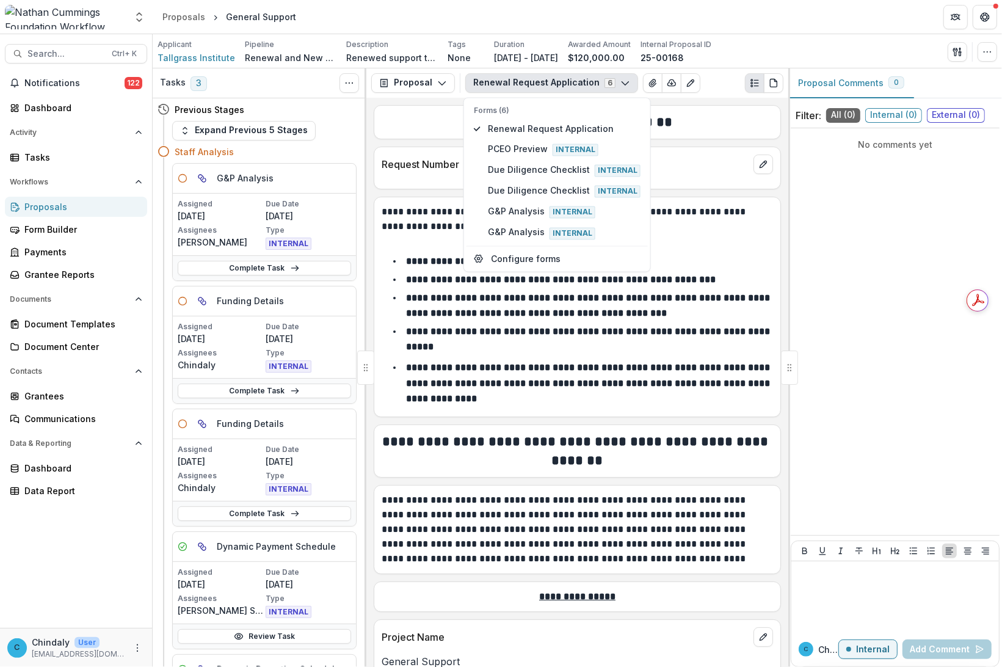
click at [718, 205] on div "**********" at bounding box center [577, 302] width 406 height 211
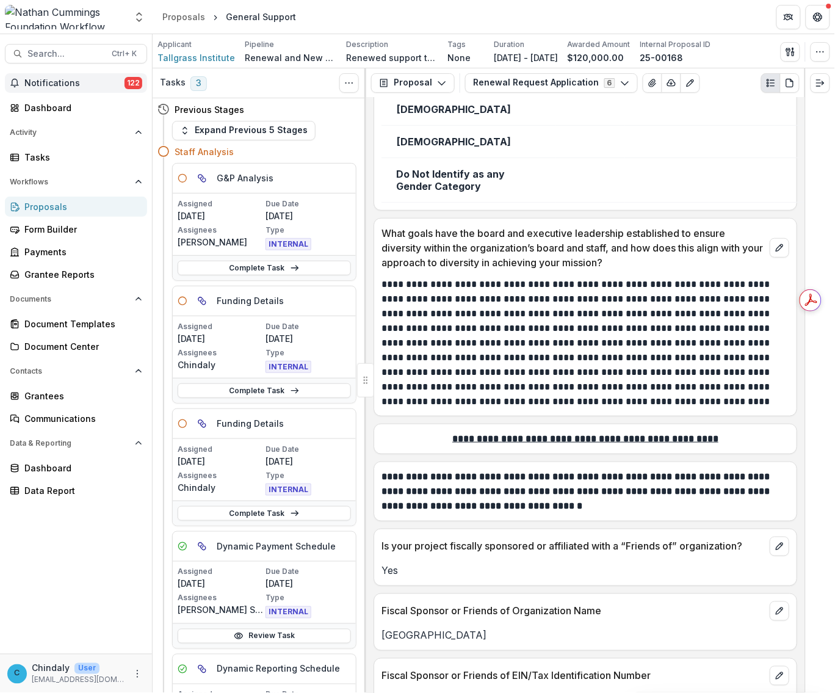
scroll to position [6831, 0]
click at [212, 57] on span "Tallgrass Institute" at bounding box center [197, 57] width 78 height 13
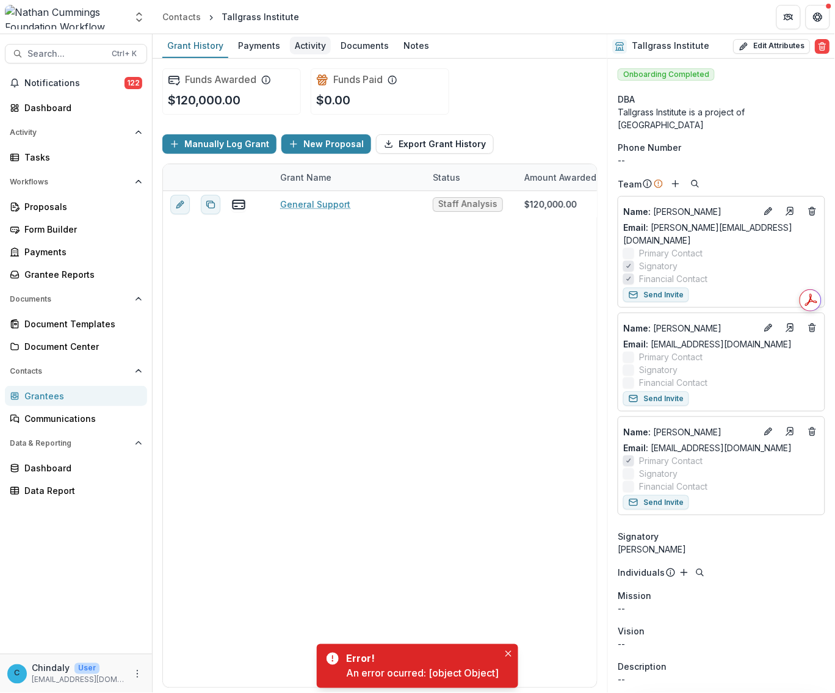
click at [296, 42] on div "Activity" at bounding box center [310, 46] width 41 height 18
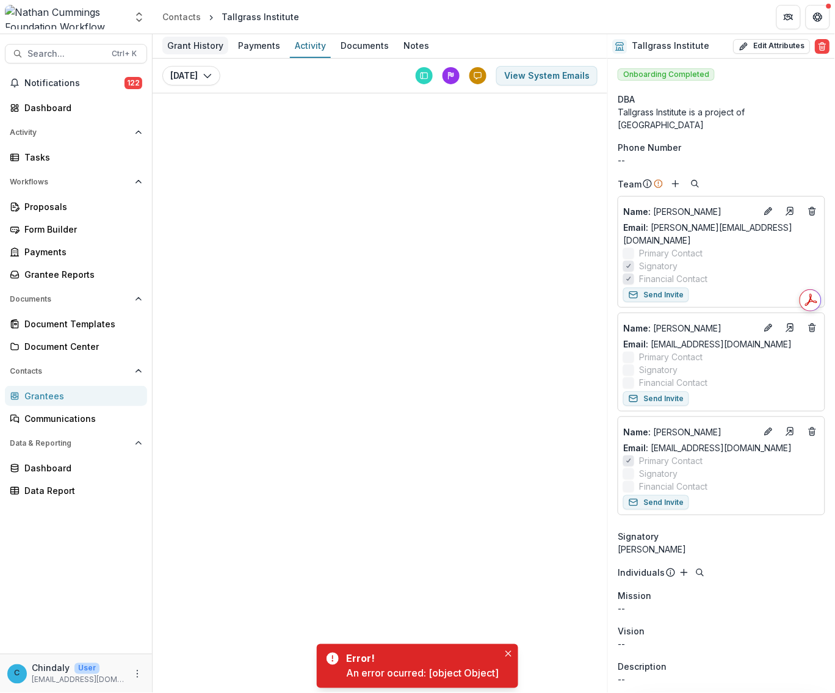
click at [211, 46] on div "Grant History" at bounding box center [195, 46] width 66 height 18
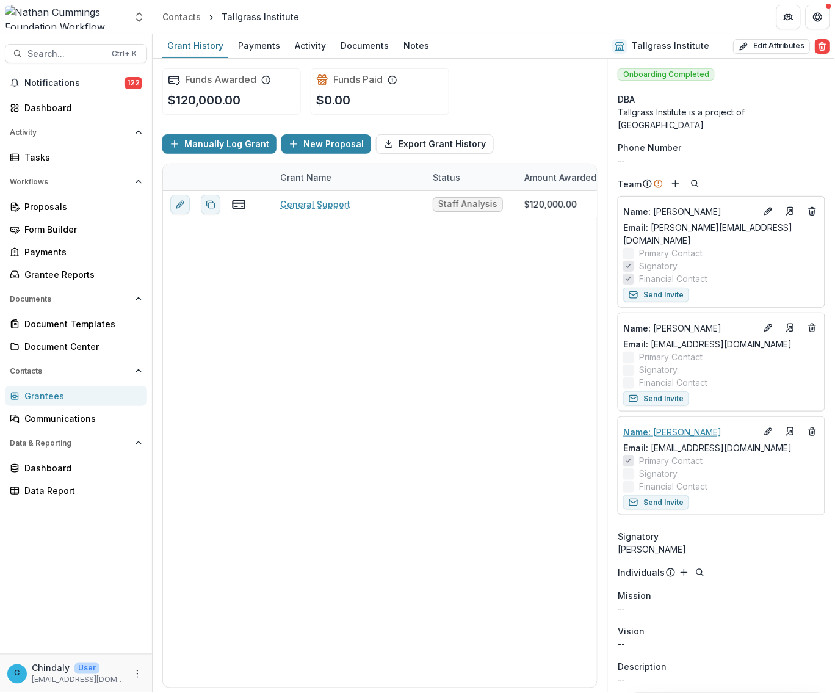
click at [667, 426] on p "Name : [PERSON_NAME]" at bounding box center [690, 432] width 133 height 13
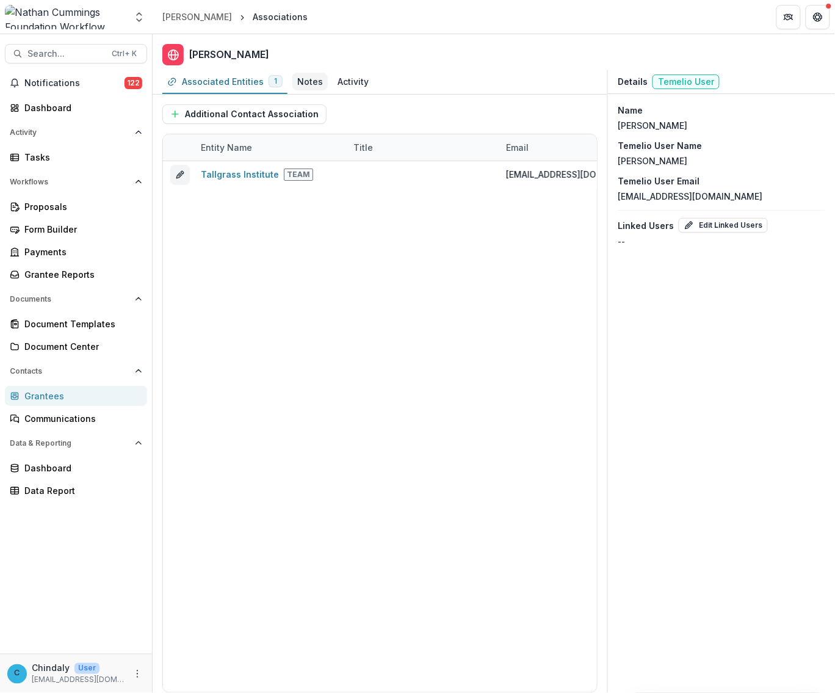
click at [304, 82] on div "Notes" at bounding box center [310, 81] width 26 height 13
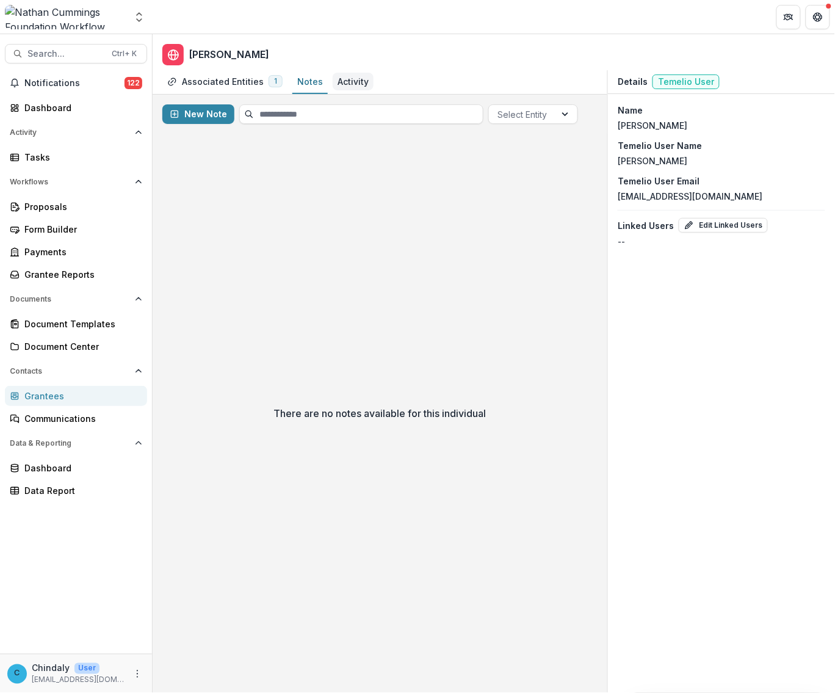
click at [344, 86] on div "Activity" at bounding box center [353, 81] width 31 height 13
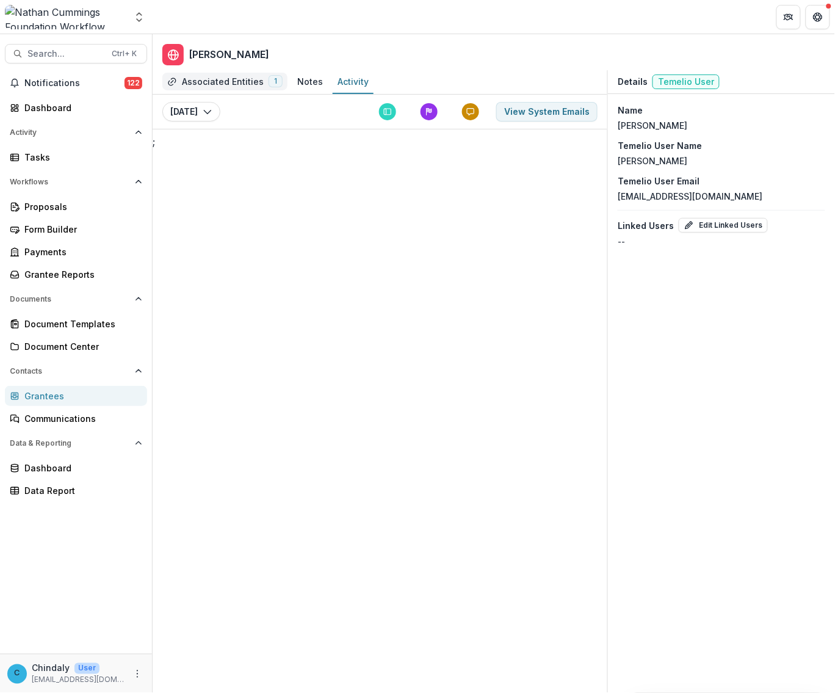
click at [243, 78] on div "Associated Entities" at bounding box center [223, 81] width 82 height 13
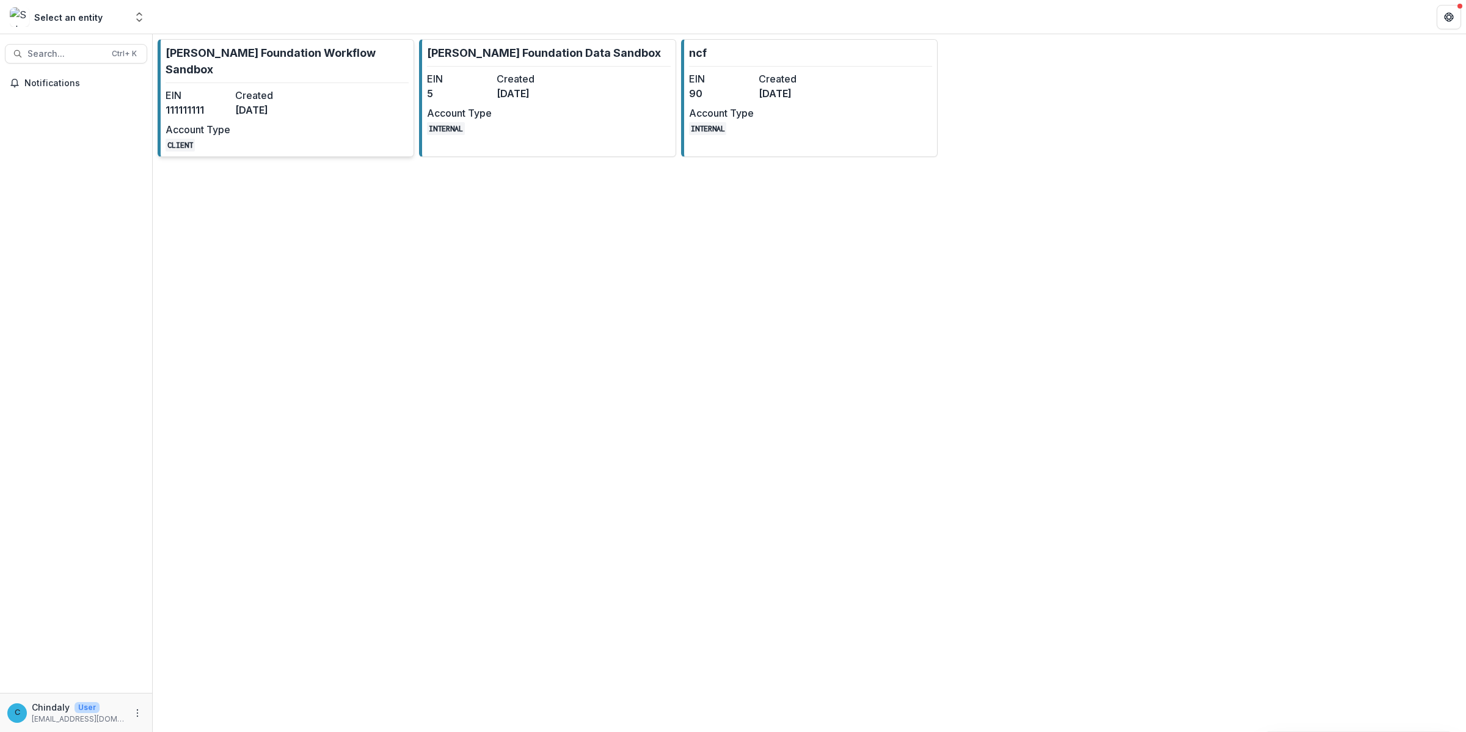
click at [194, 55] on p "[PERSON_NAME] Foundation Workflow Sandbox" at bounding box center [287, 61] width 243 height 33
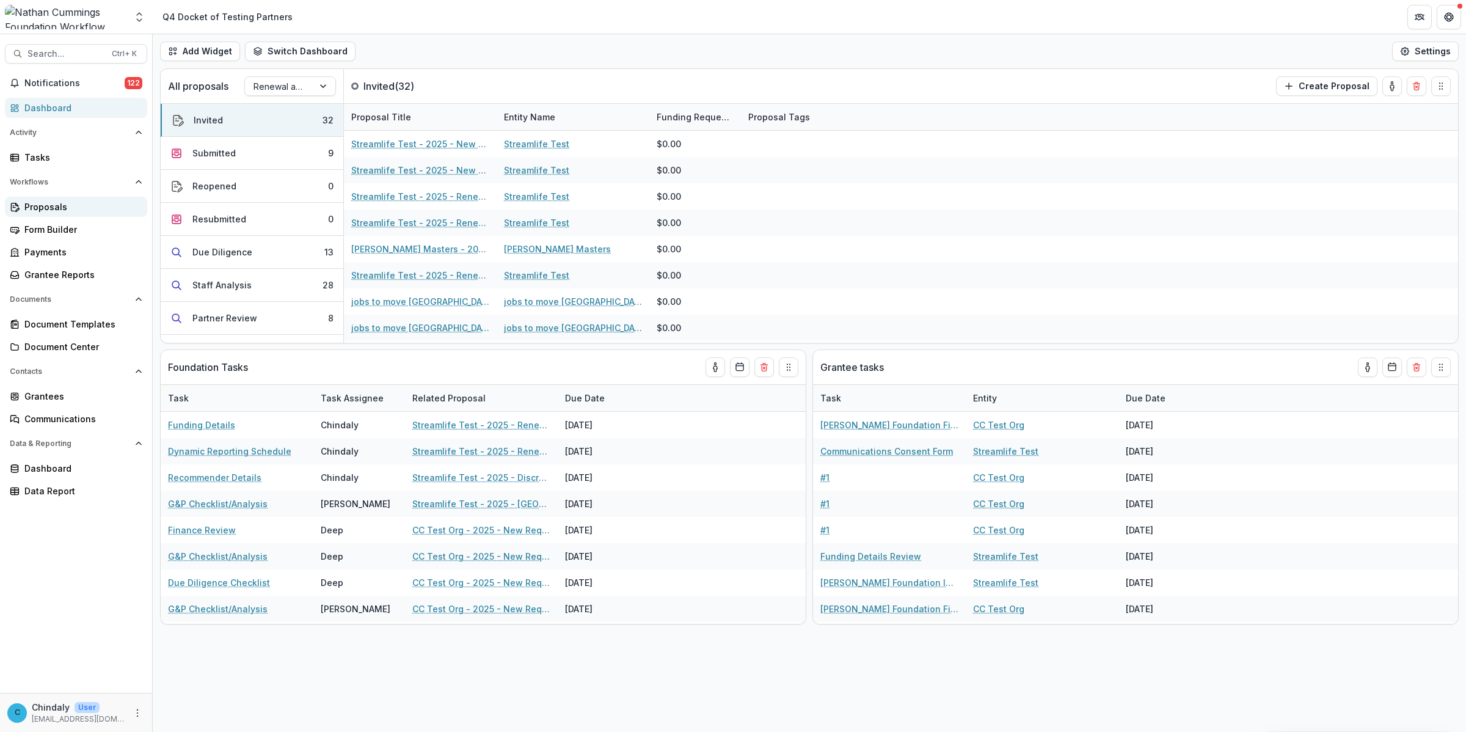
click at [37, 205] on div "Proposals" at bounding box center [80, 206] width 113 height 13
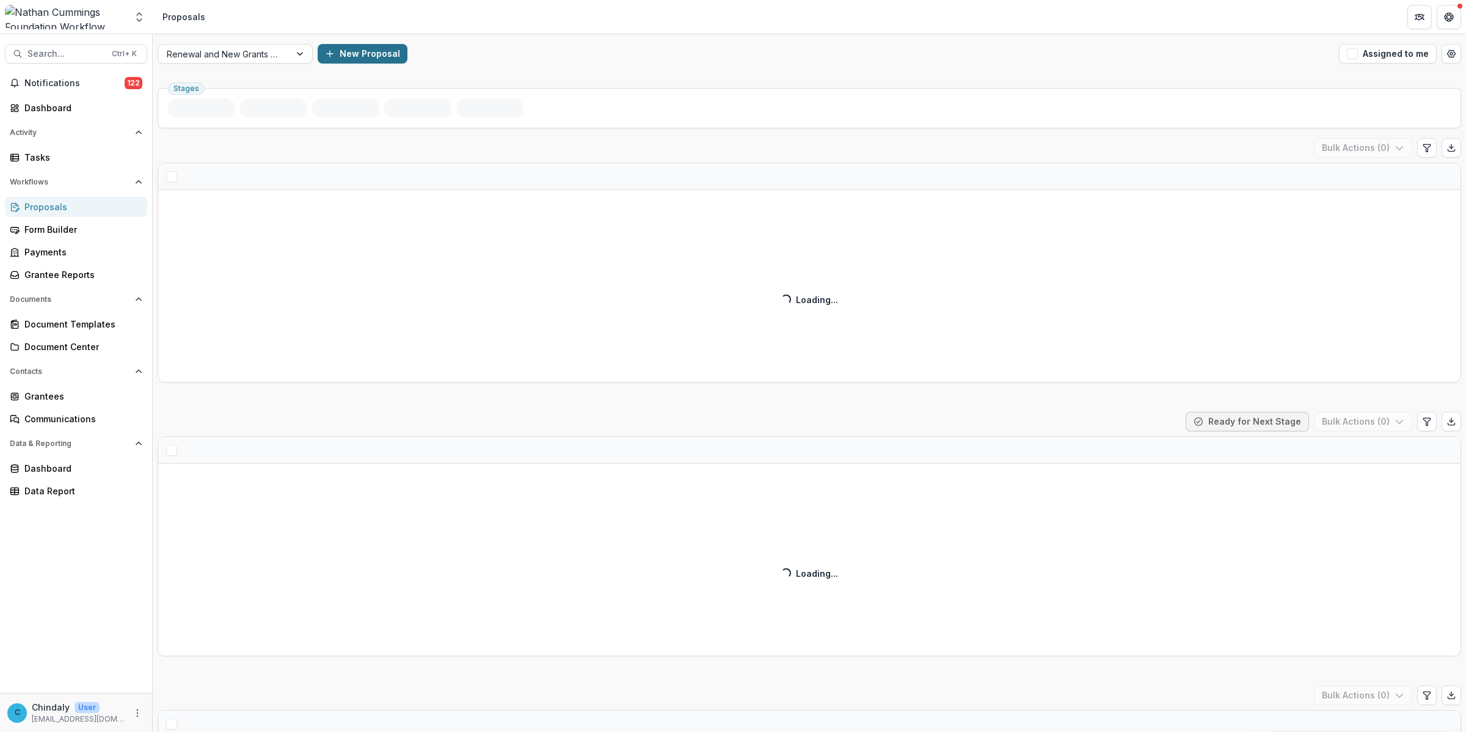
click at [382, 55] on button "New Proposal" at bounding box center [363, 54] width 90 height 20
click at [589, 151] on div "Select Form" at bounding box center [722, 161] width 417 height 20
click at [590, 157] on div at bounding box center [722, 161] width 395 height 17
click at [666, 161] on div at bounding box center [722, 161] width 395 height 17
click at [694, 345] on div at bounding box center [722, 352] width 388 height 15
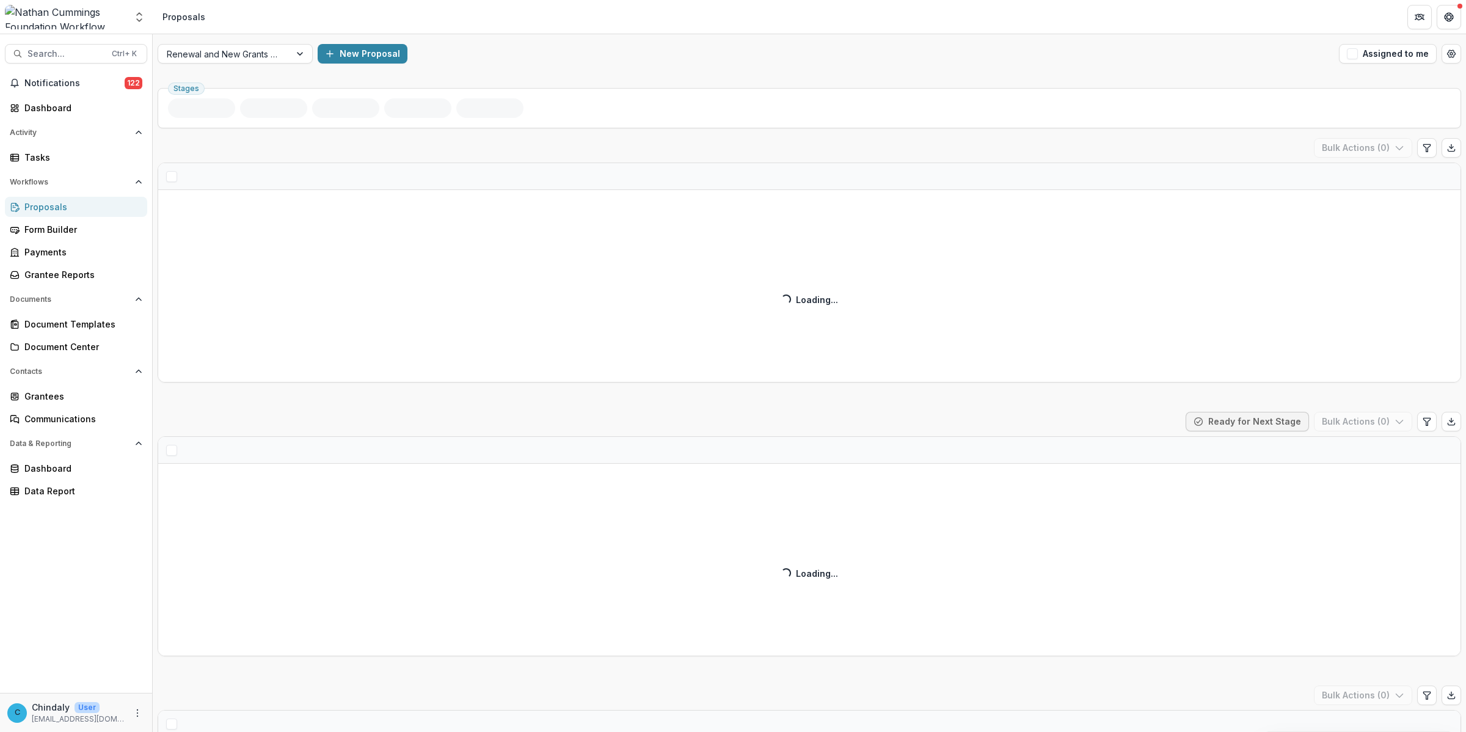
click at [691, 353] on div at bounding box center [722, 352] width 388 height 15
click at [695, 166] on div at bounding box center [722, 161] width 395 height 17
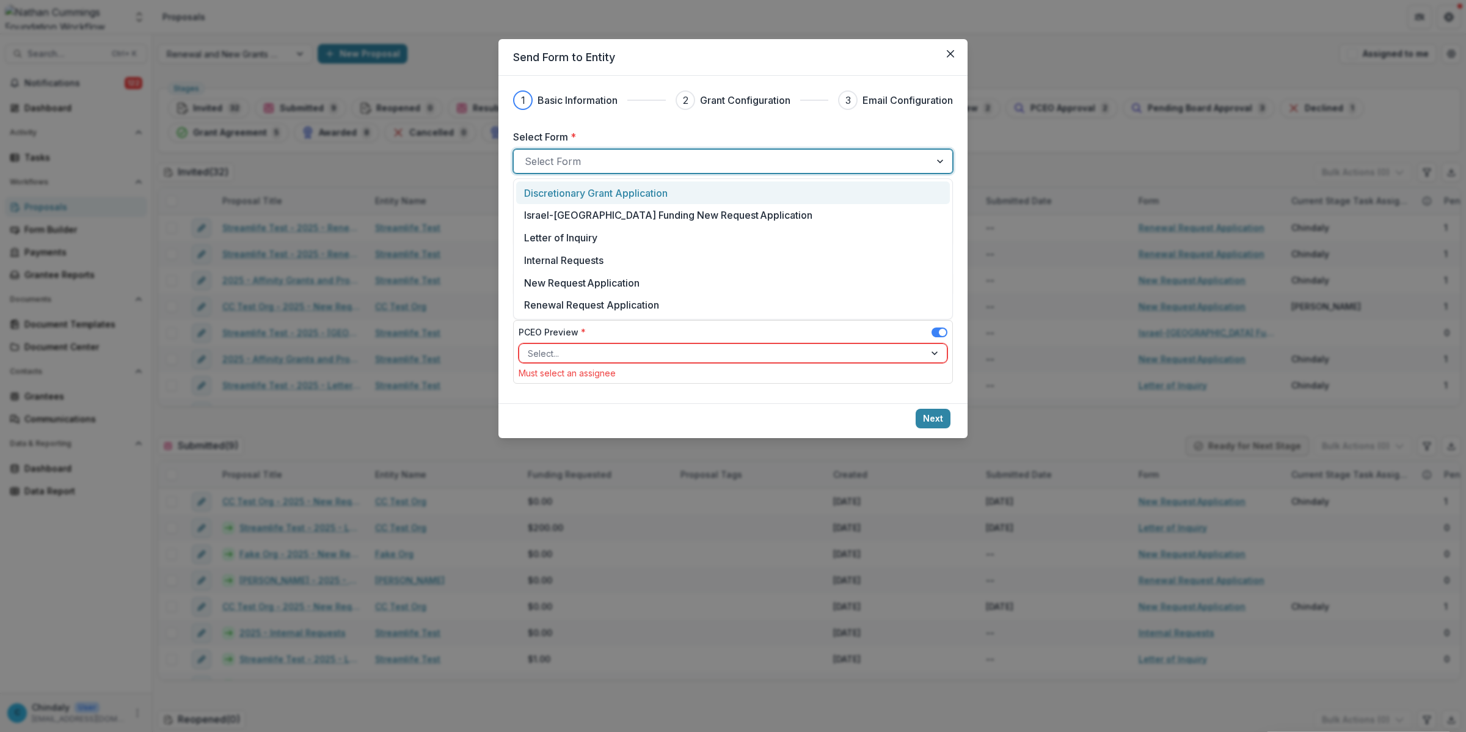
click at [930, 357] on div at bounding box center [936, 353] width 22 height 18
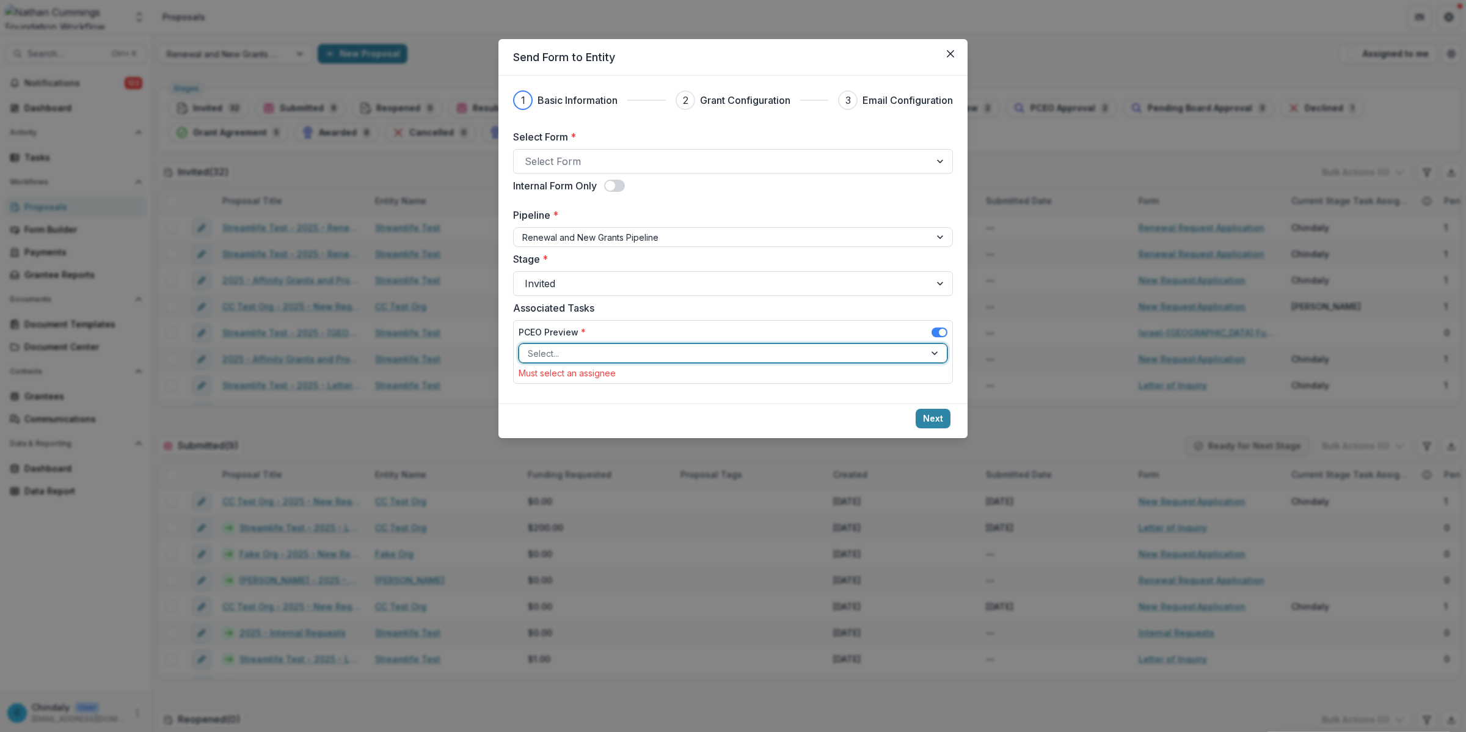
click at [930, 357] on div at bounding box center [936, 353] width 22 height 18
click at [923, 354] on div "Select..." at bounding box center [722, 353] width 406 height 18
click at [780, 357] on div at bounding box center [722, 353] width 388 height 15
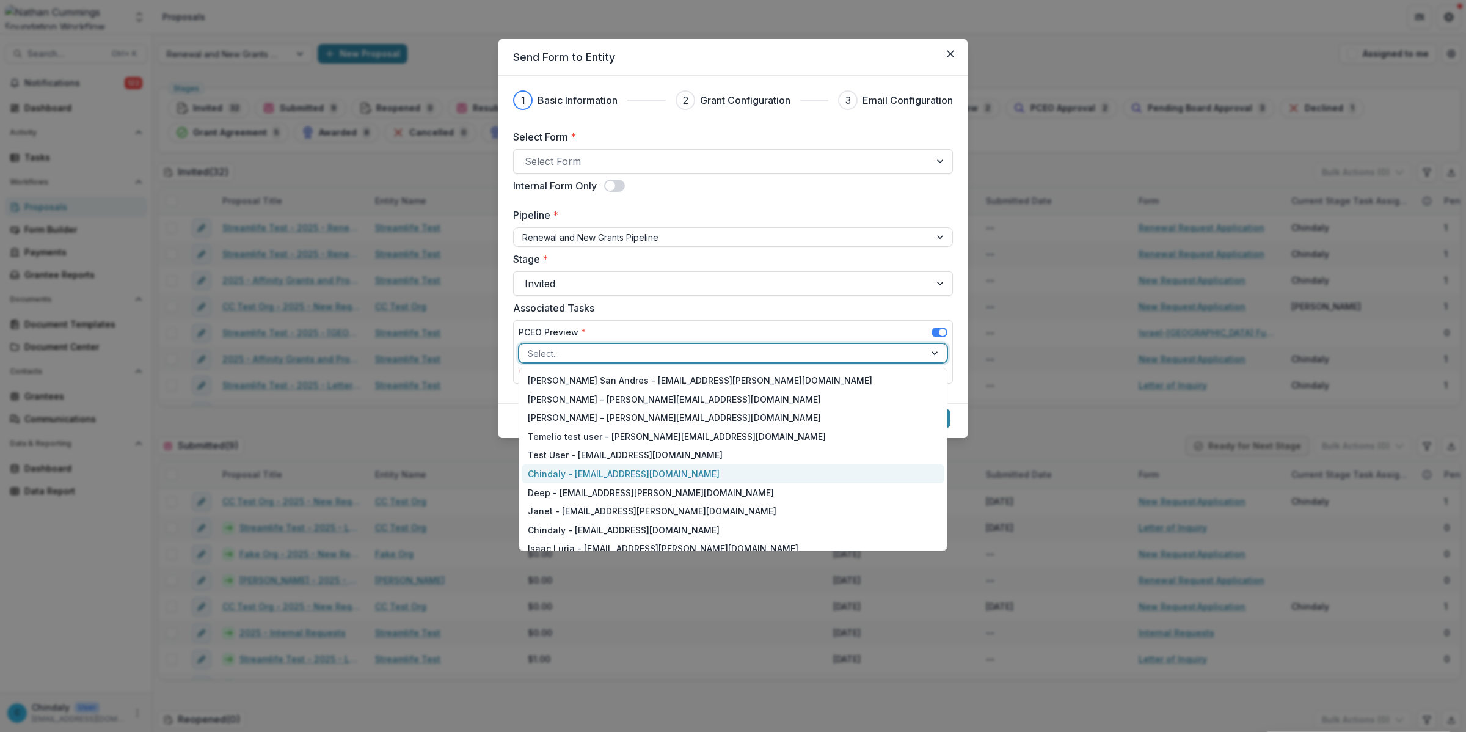
click at [680, 478] on div "Chindaly - chindaly@streamlifeconsulting.org" at bounding box center [733, 473] width 423 height 19
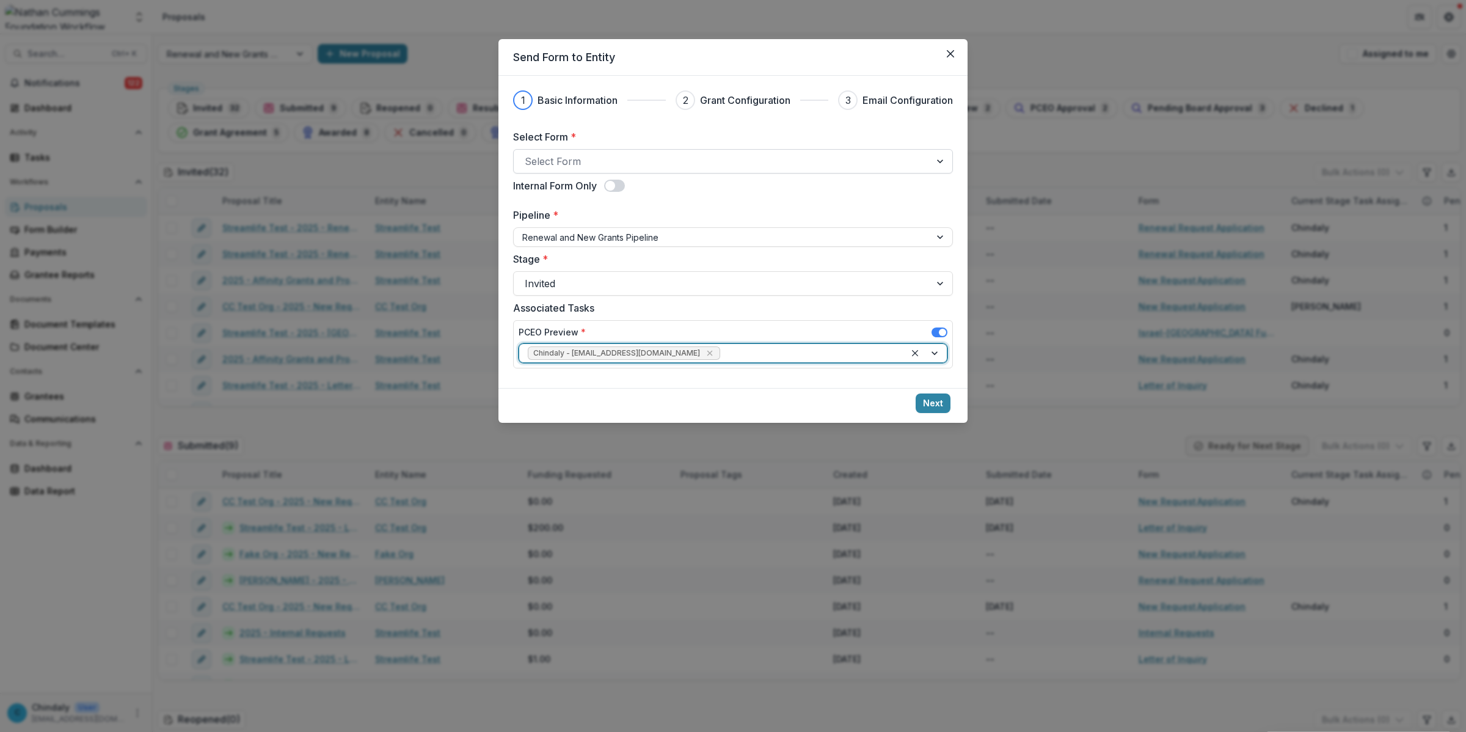
click at [603, 163] on div at bounding box center [722, 161] width 395 height 17
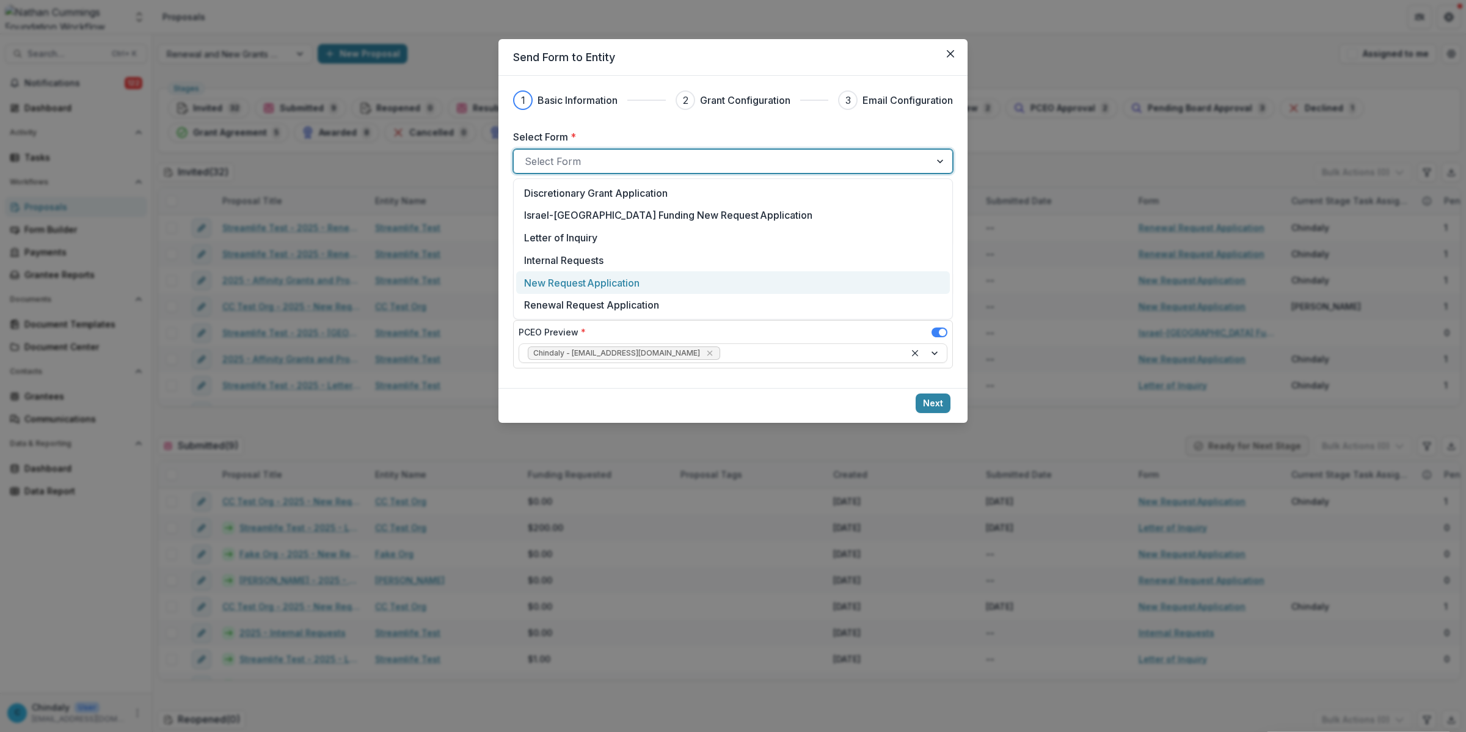
click at [621, 278] on p "New Request Application" at bounding box center [581, 282] width 115 height 15
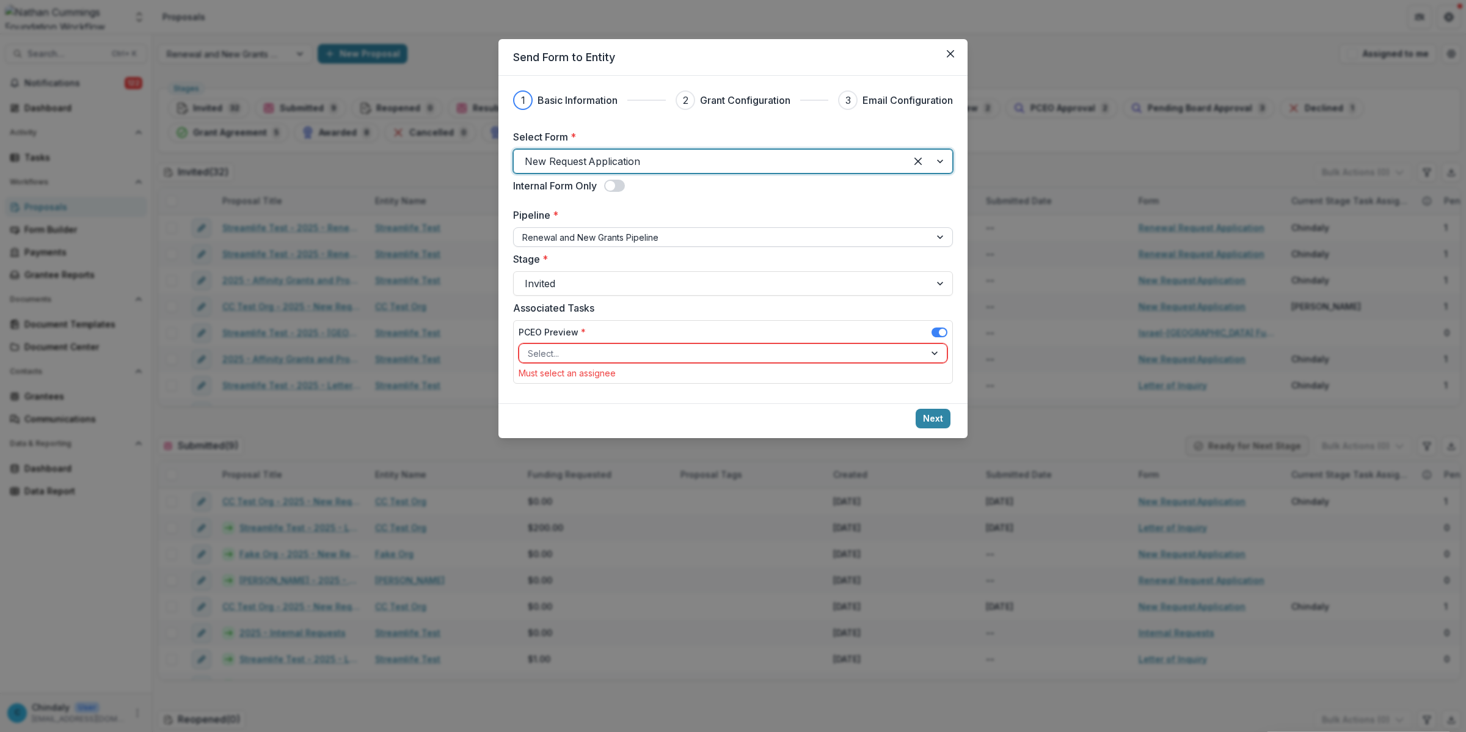
click at [716, 240] on div at bounding box center [721, 237] width 399 height 15
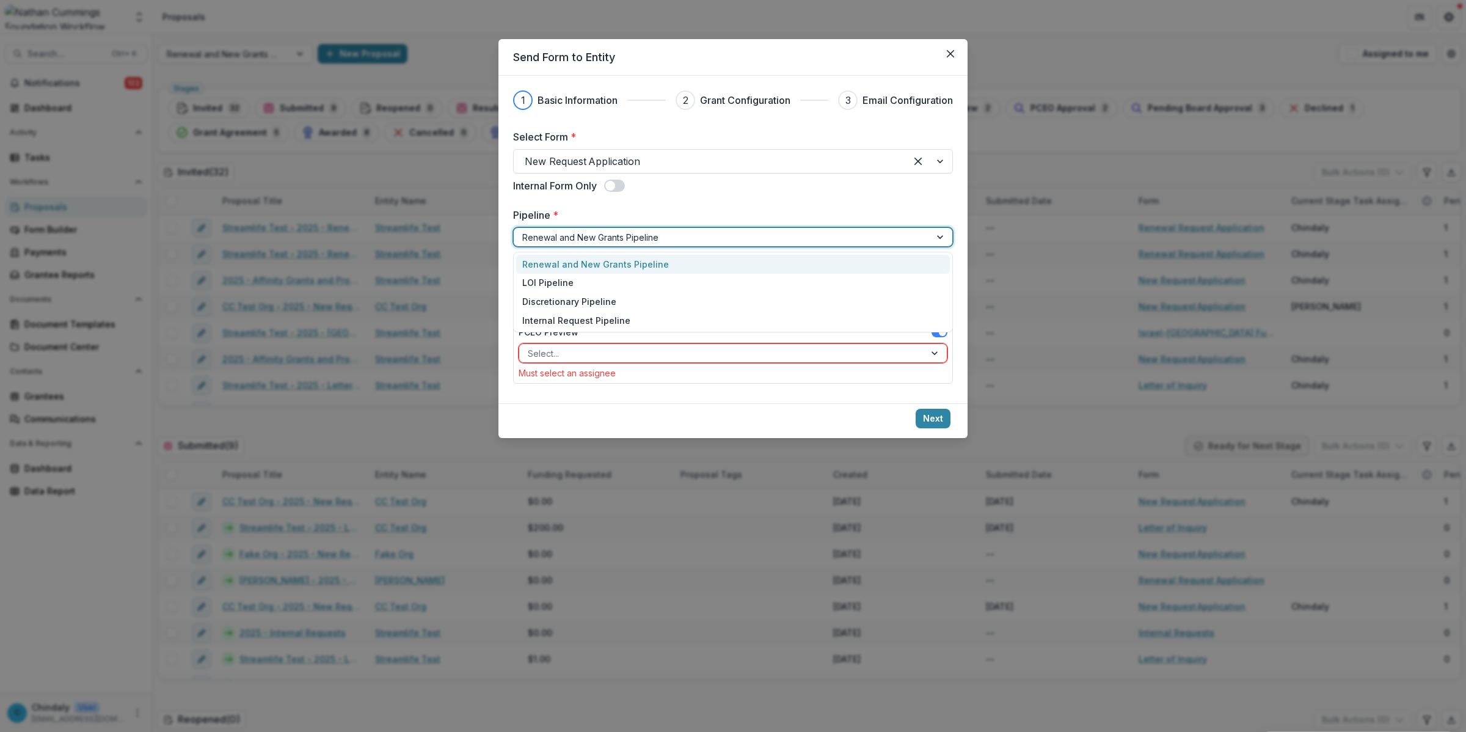
click at [716, 263] on div "Renewal and New Grants Pipeline" at bounding box center [733, 264] width 434 height 19
click at [704, 355] on div at bounding box center [722, 353] width 388 height 15
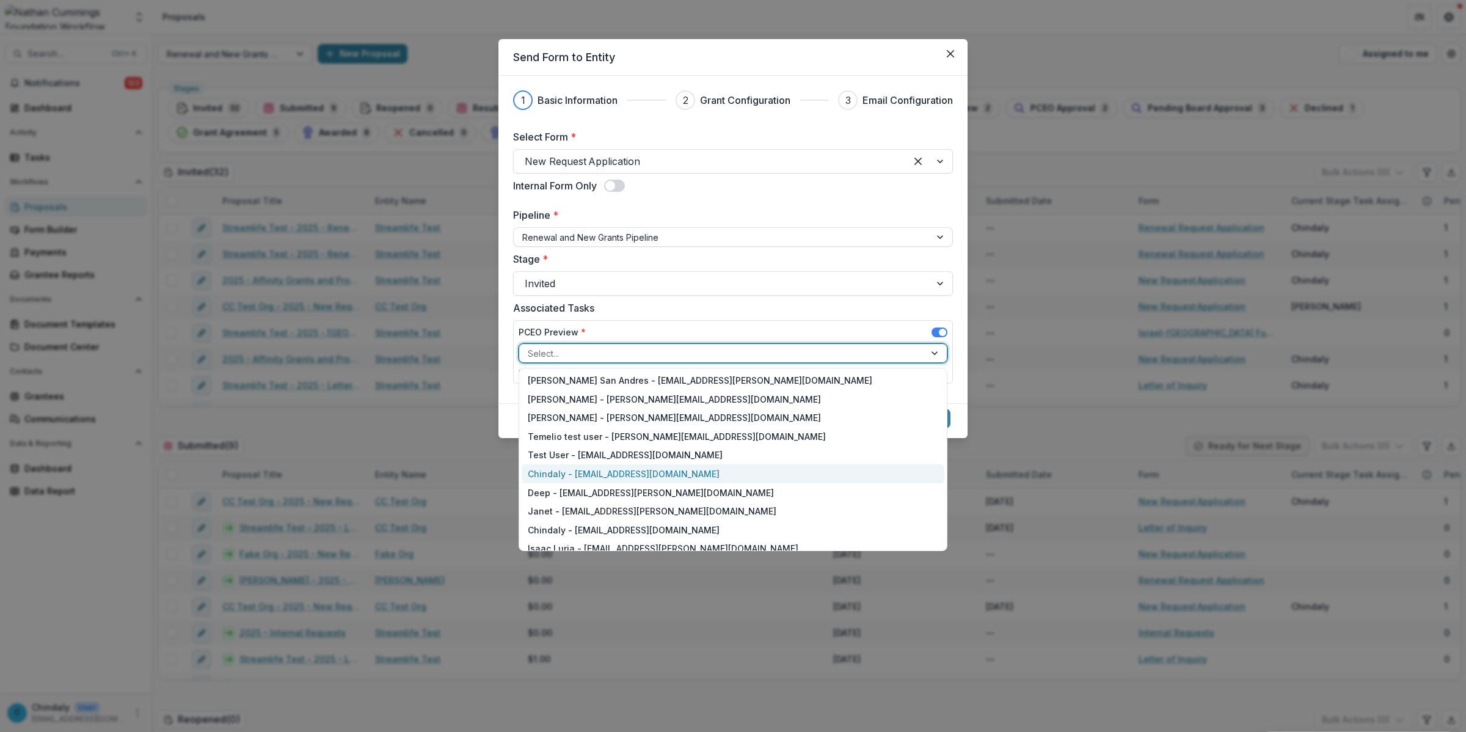
click at [709, 476] on div "Chindaly - chindaly@streamlifeconsulting.org" at bounding box center [733, 473] width 423 height 19
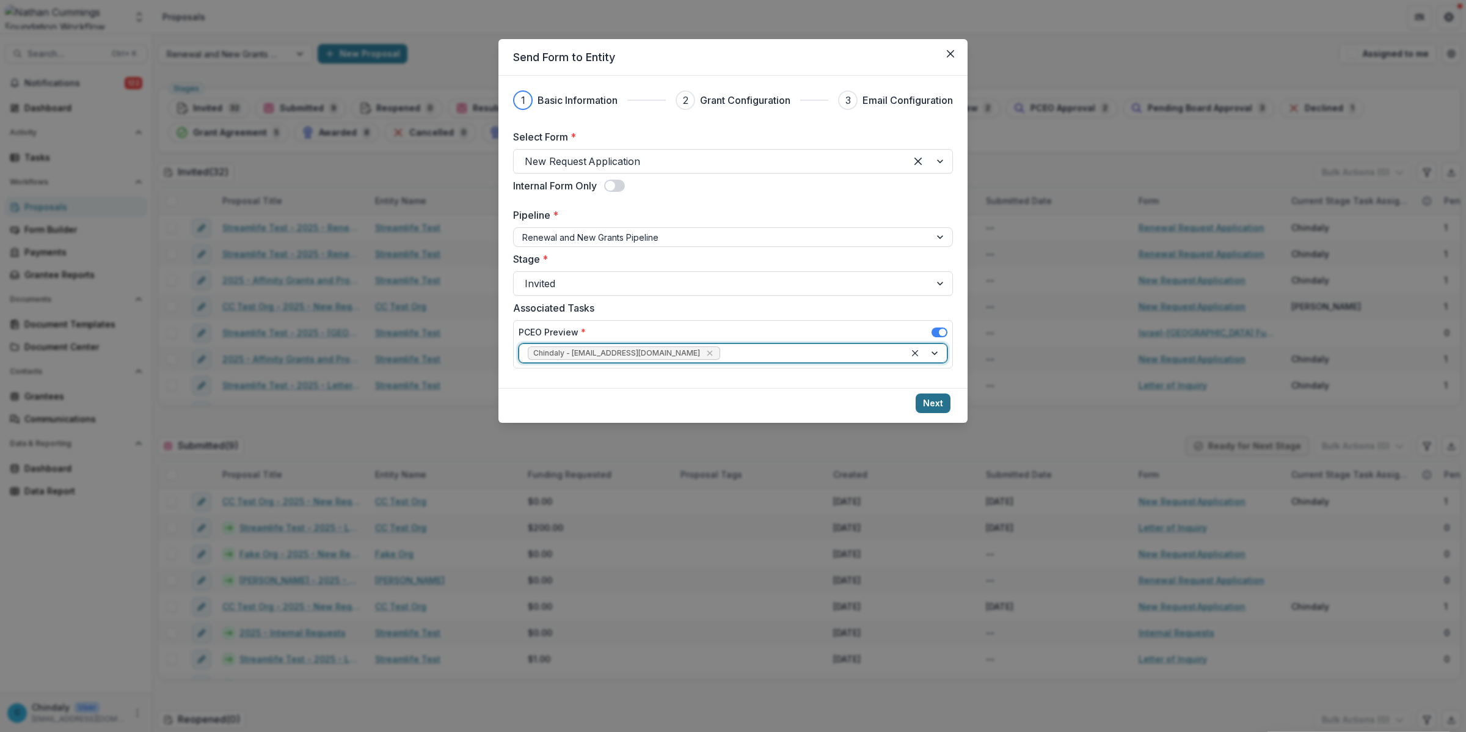
click at [922, 402] on button "Next" at bounding box center [932, 403] width 35 height 20
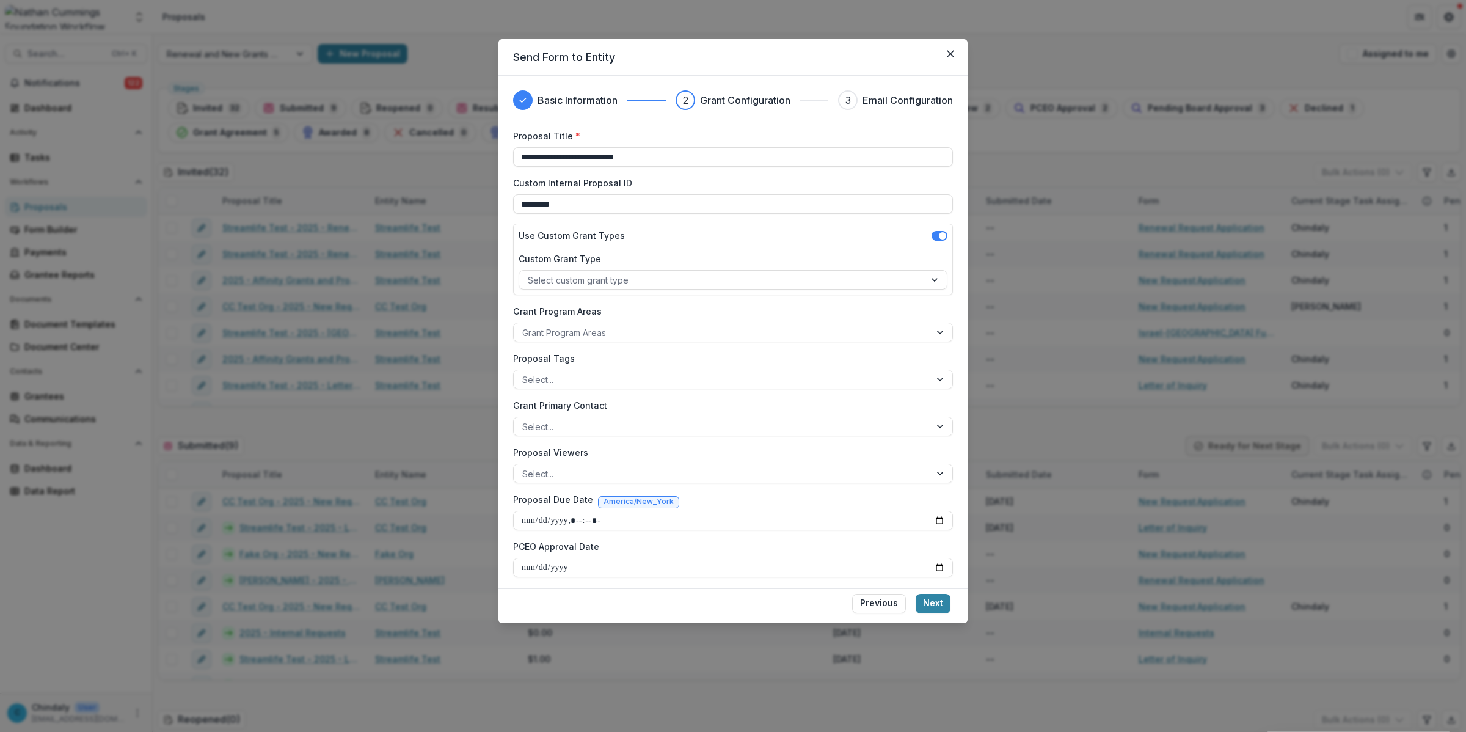
scroll to position [50, 0]
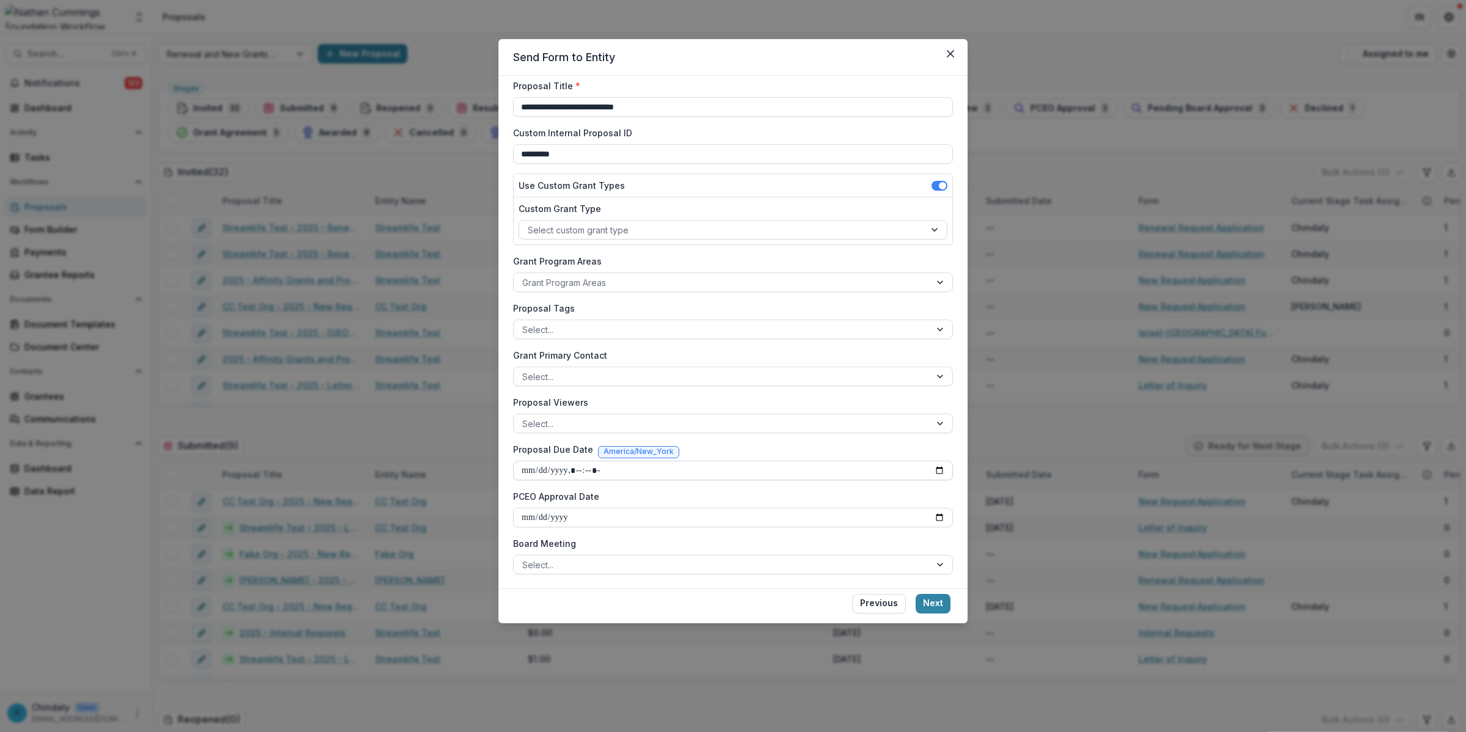
click at [567, 469] on input "Proposal Due Date" at bounding box center [733, 470] width 440 height 20
click at [933, 472] on input "Proposal Due Date" at bounding box center [733, 470] width 440 height 20
type input "**********"
click at [925, 605] on button "Next" at bounding box center [932, 604] width 35 height 20
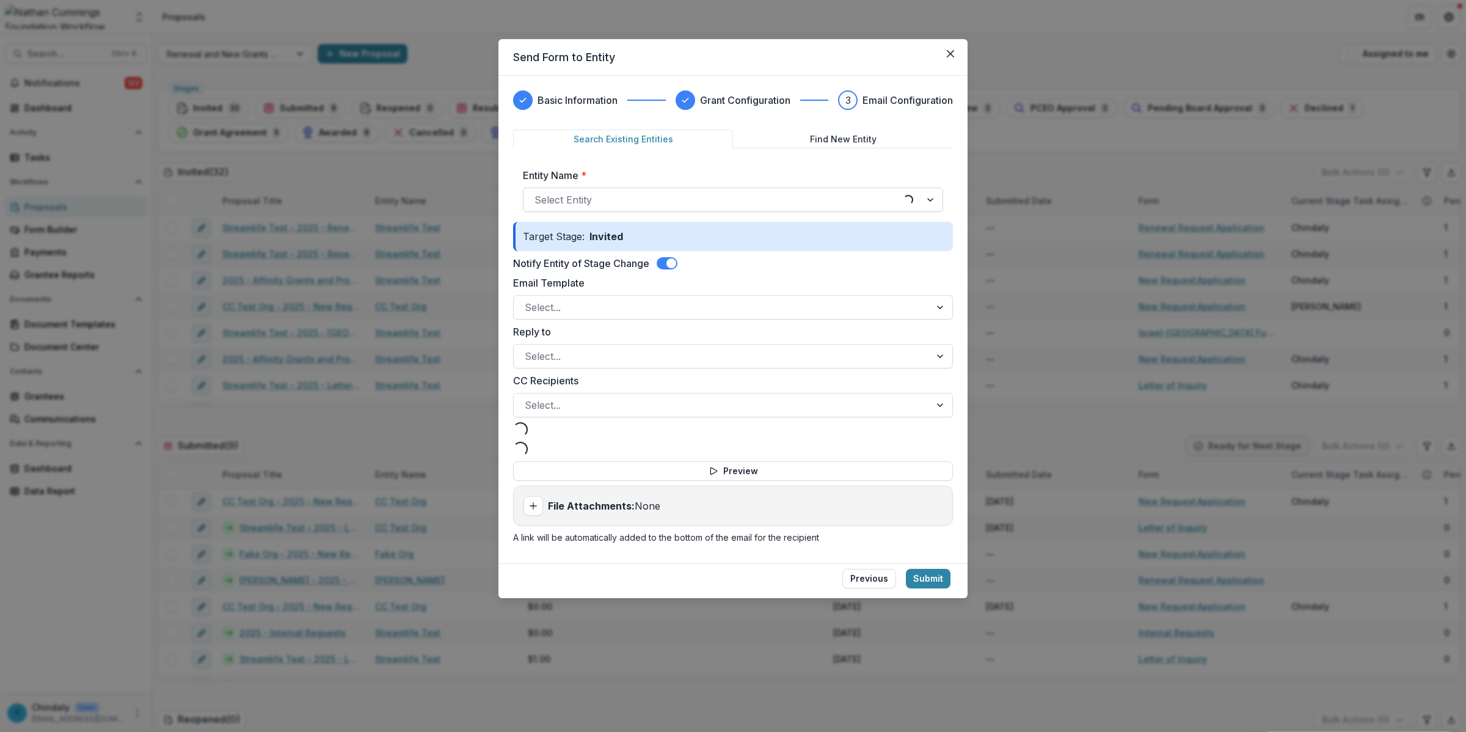
click at [599, 203] on div at bounding box center [713, 199] width 358 height 17
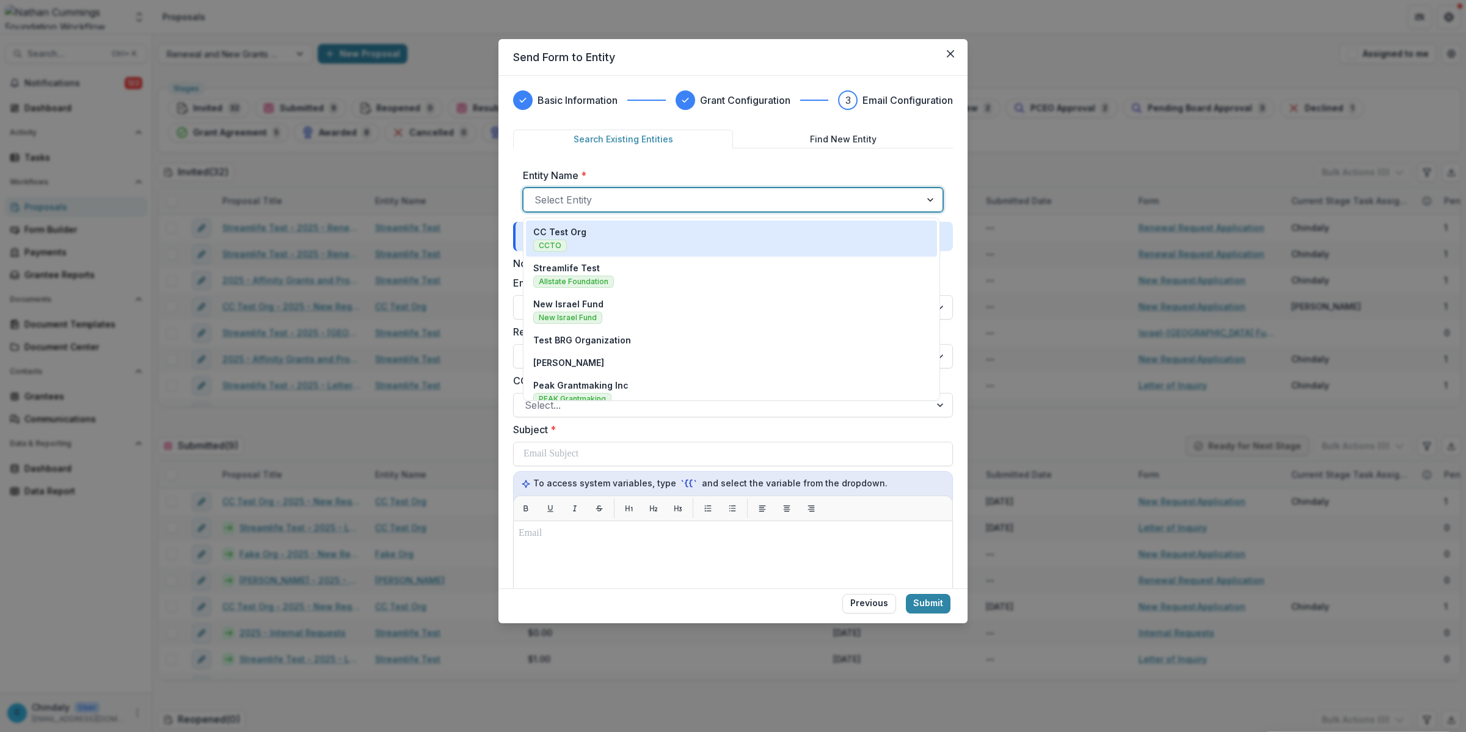
click at [829, 142] on button "Find New Entity" at bounding box center [843, 138] width 220 height 19
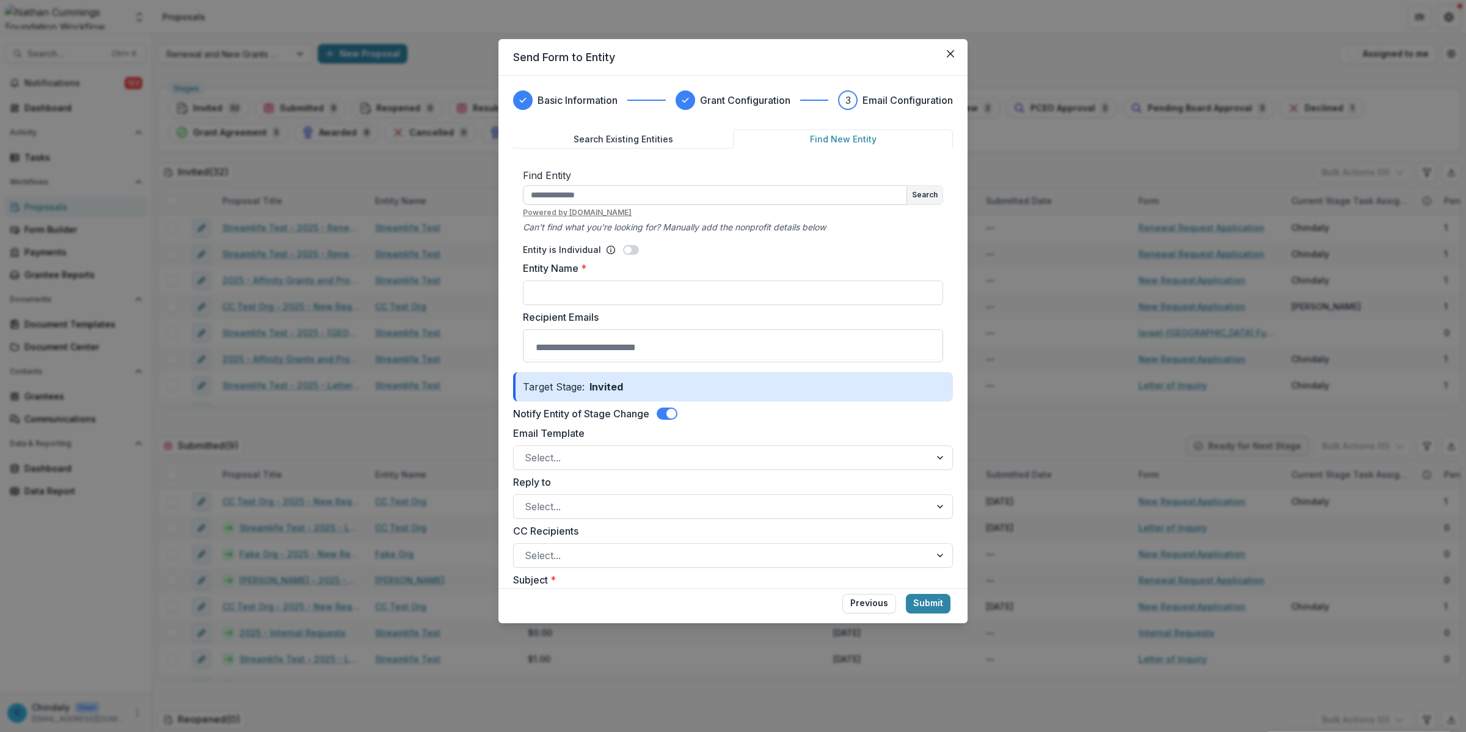
click at [684, 188] on input "text" at bounding box center [715, 195] width 384 height 20
click at [545, 195] on input "text" at bounding box center [715, 195] width 384 height 20
click at [609, 288] on input "Entity Name *" at bounding box center [733, 292] width 420 height 24
type input "**********"
click at [584, 343] on input "Recipient Emails" at bounding box center [733, 347] width 414 height 24
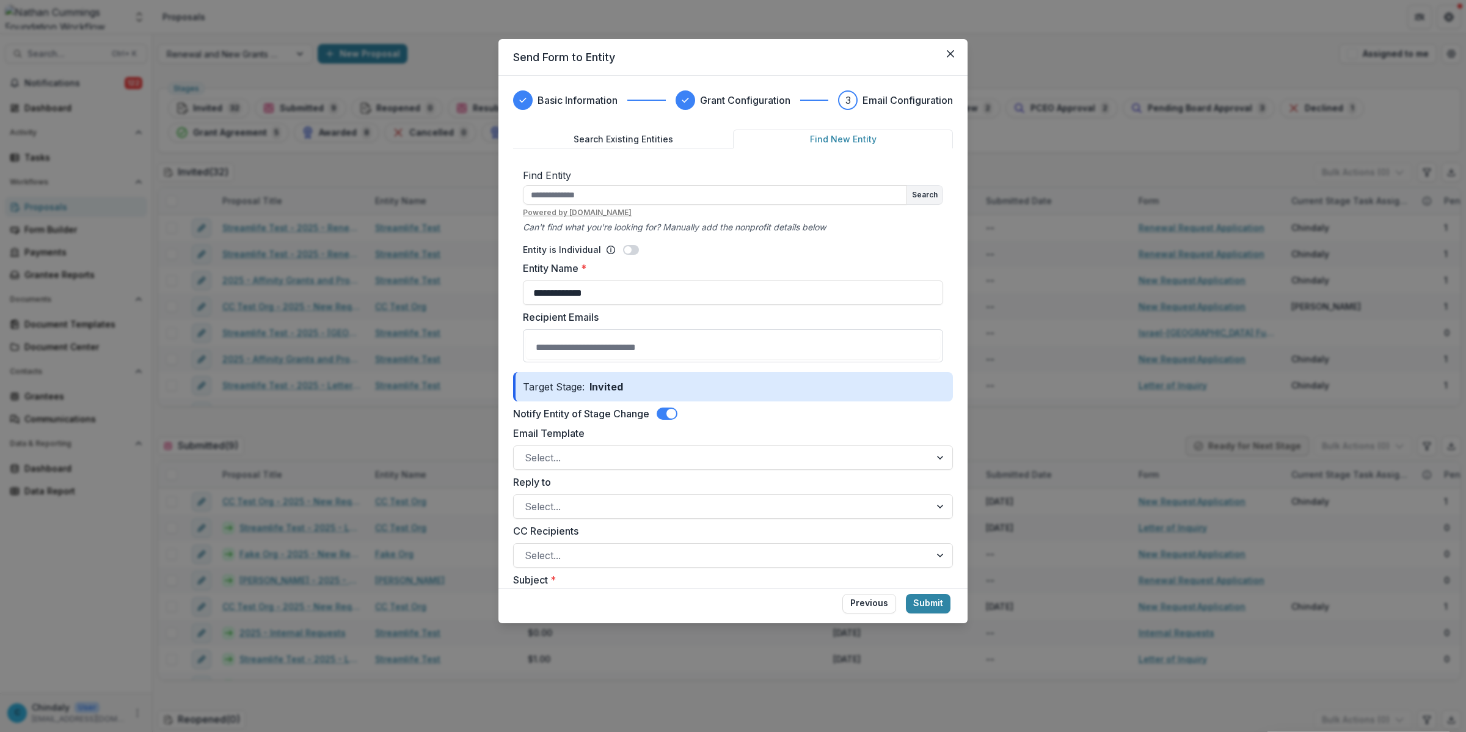
paste input "**********"
type input "**********"
click at [588, 291] on input "**********" at bounding box center [733, 292] width 420 height 24
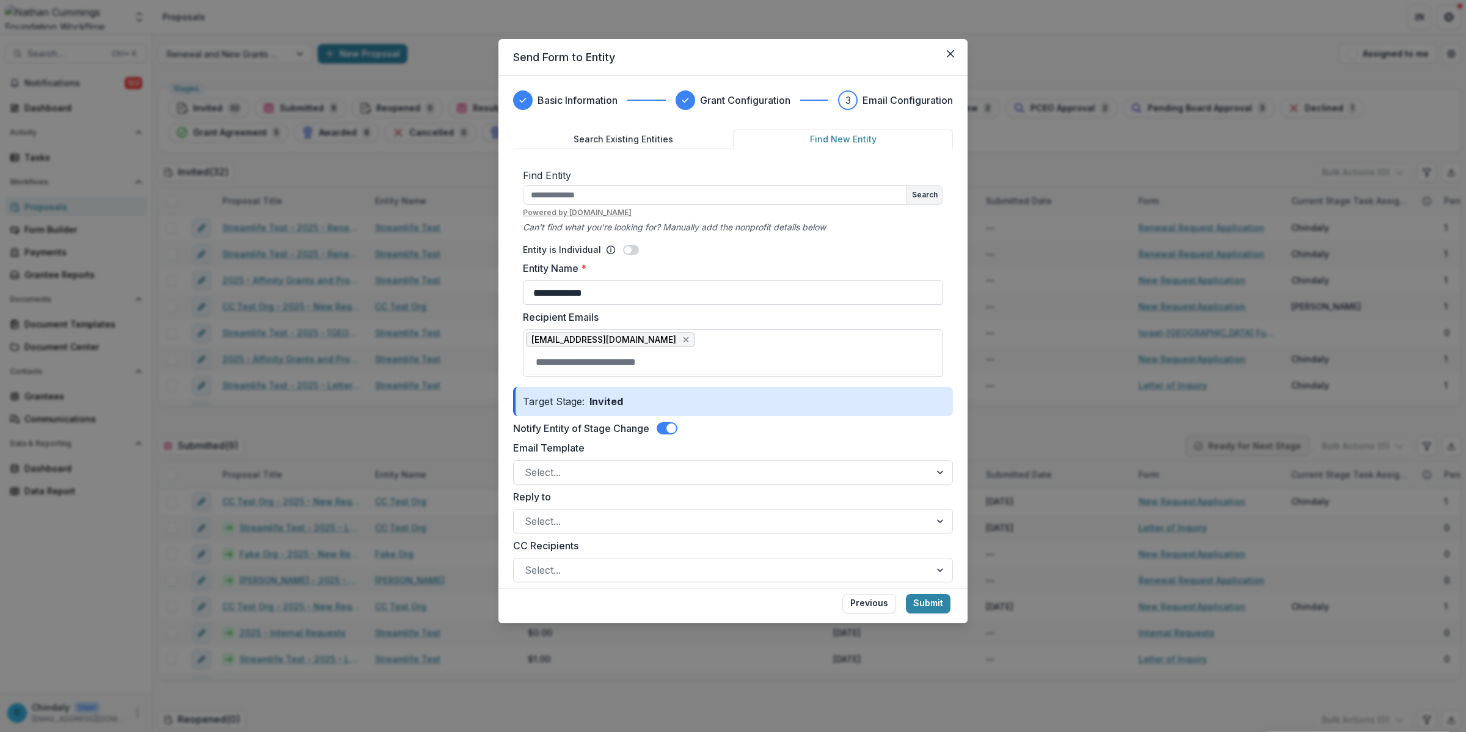
type input "**********"
click at [650, 466] on div at bounding box center [722, 472] width 395 height 17
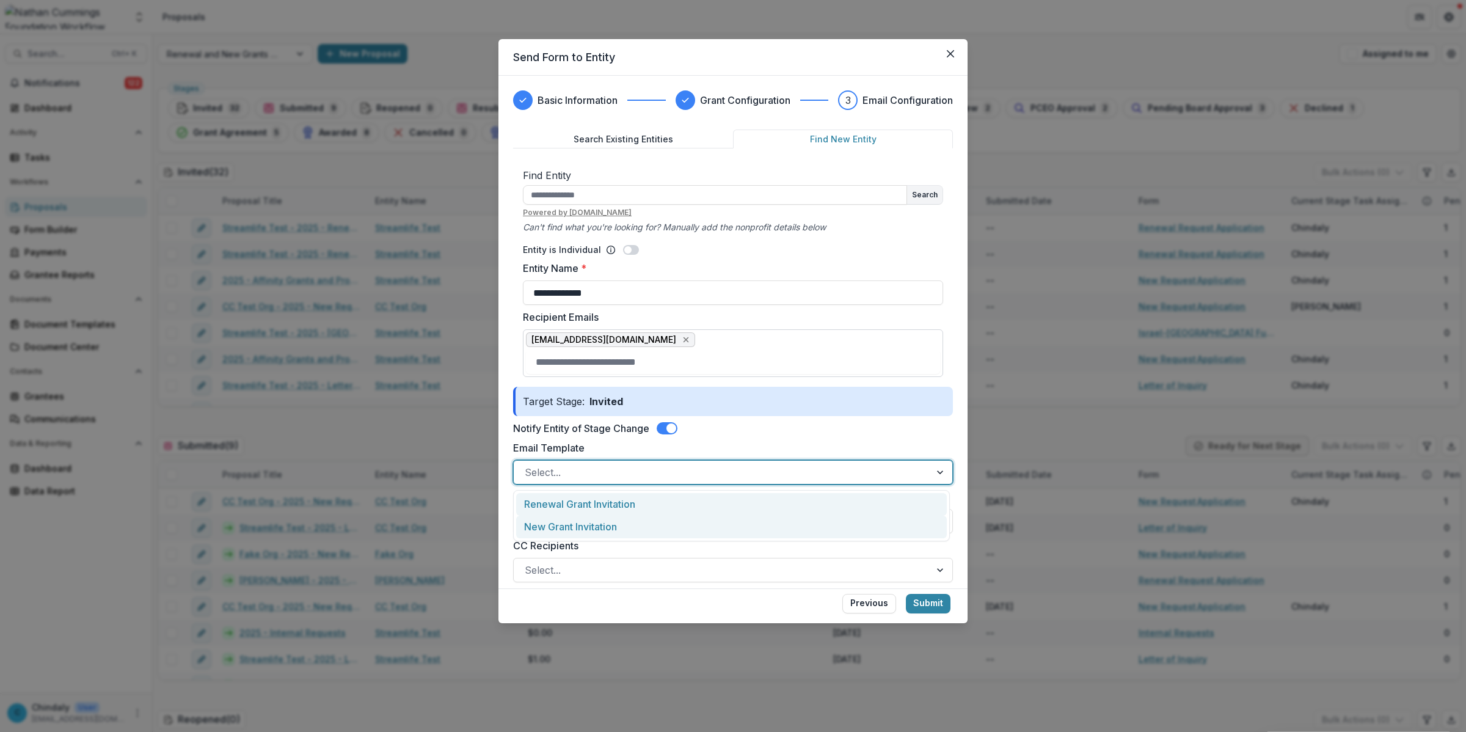
click at [647, 527] on div "New Grant Invitation" at bounding box center [731, 526] width 431 height 23
click at [647, 528] on div at bounding box center [722, 520] width 395 height 17
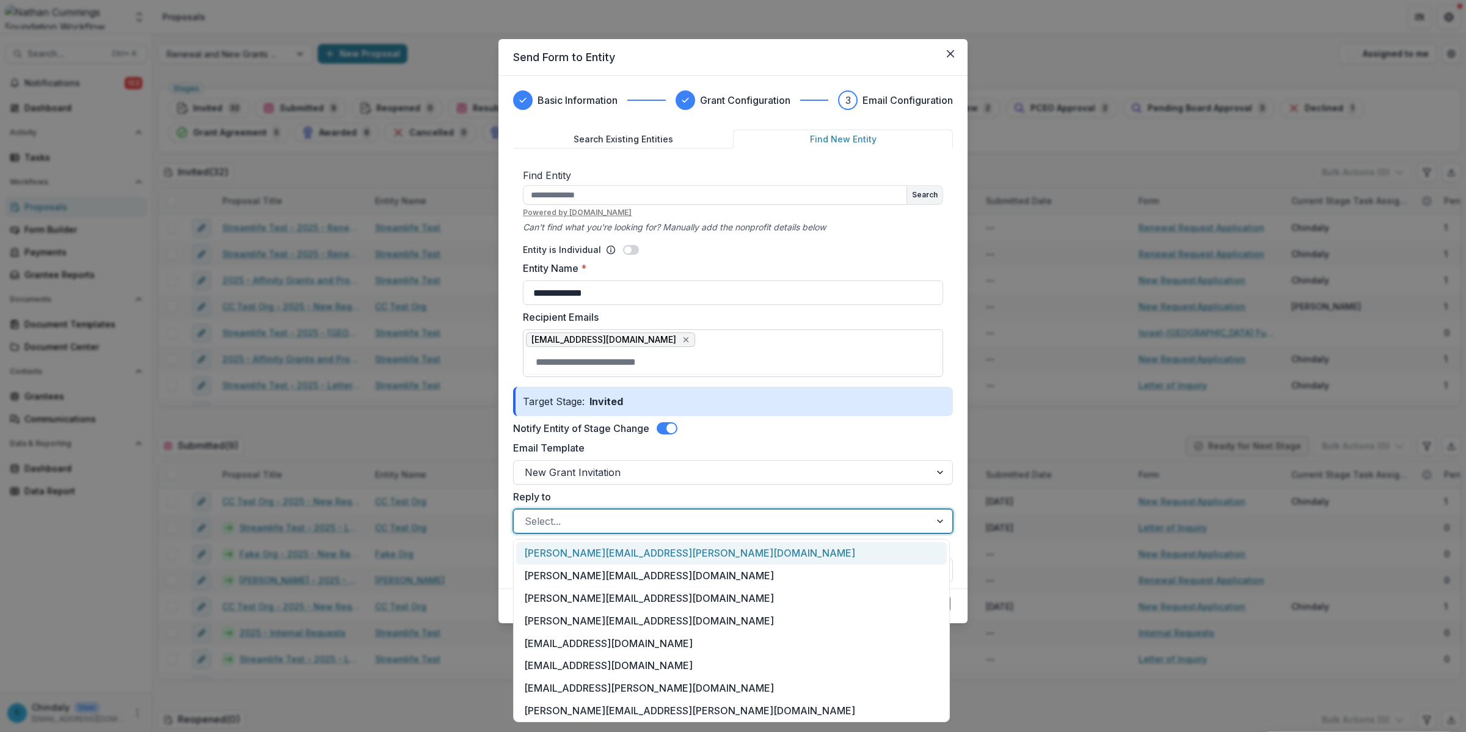
click at [652, 498] on label "Reply to" at bounding box center [729, 496] width 432 height 15
click at [528, 514] on input "Reply to" at bounding box center [526, 521] width 3 height 15
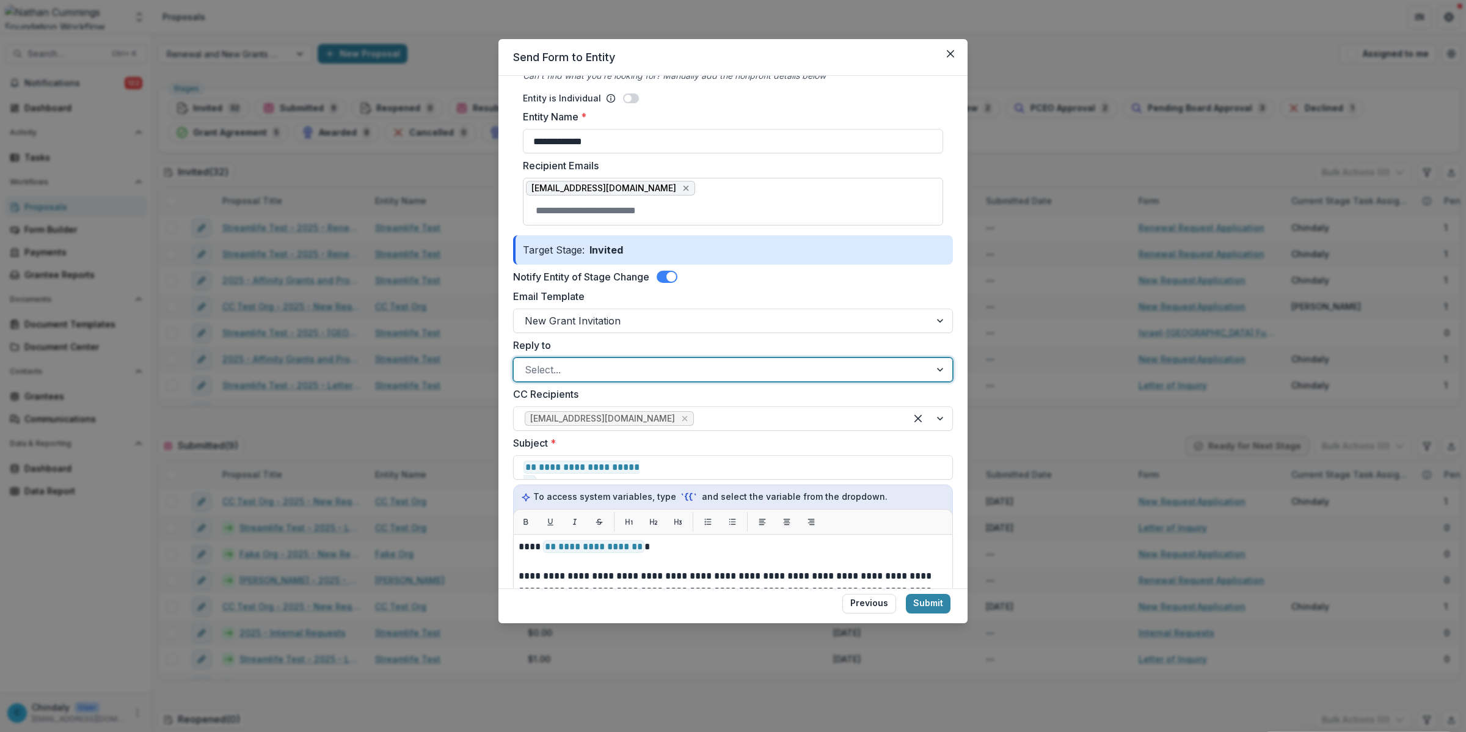
scroll to position [0, 0]
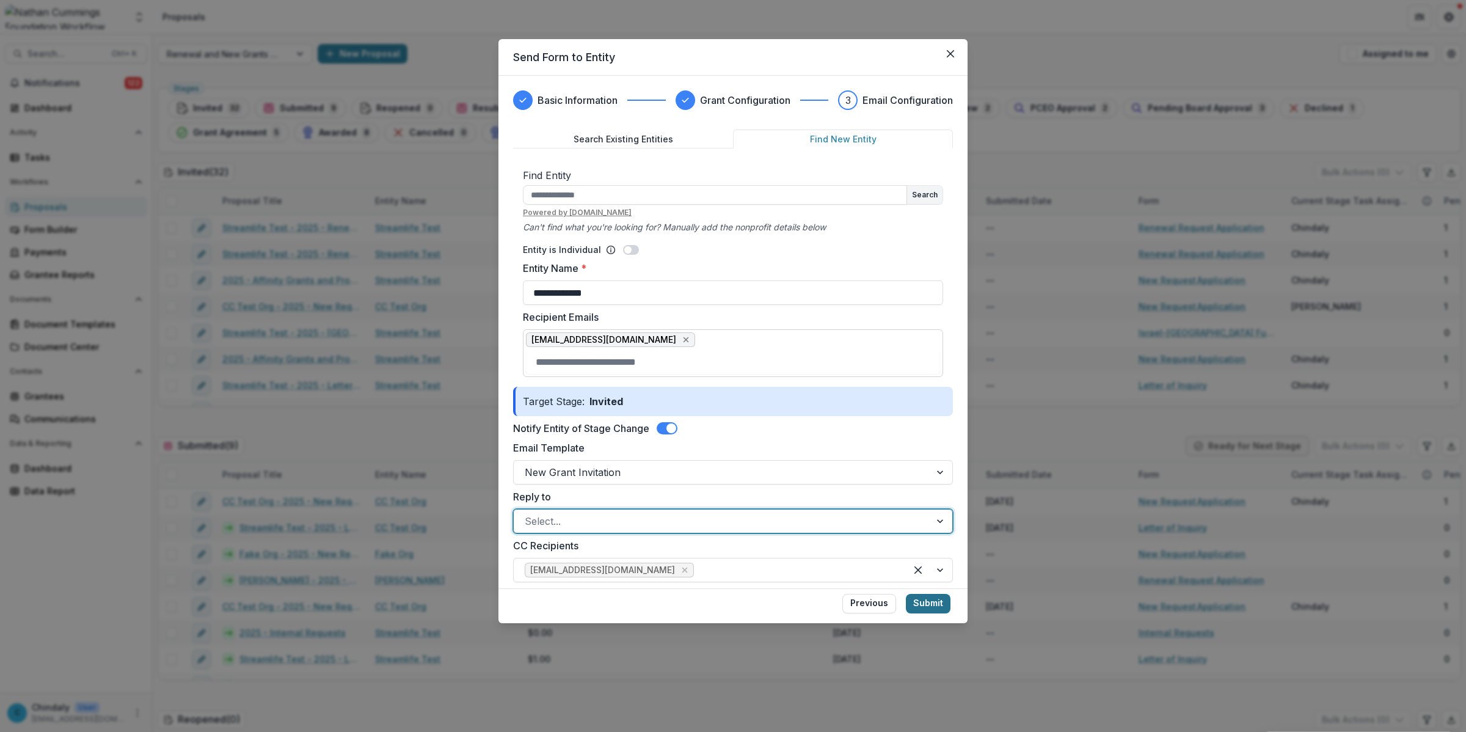
click at [928, 602] on button "Submit" at bounding box center [928, 604] width 45 height 20
